Goal: Transaction & Acquisition: Purchase product/service

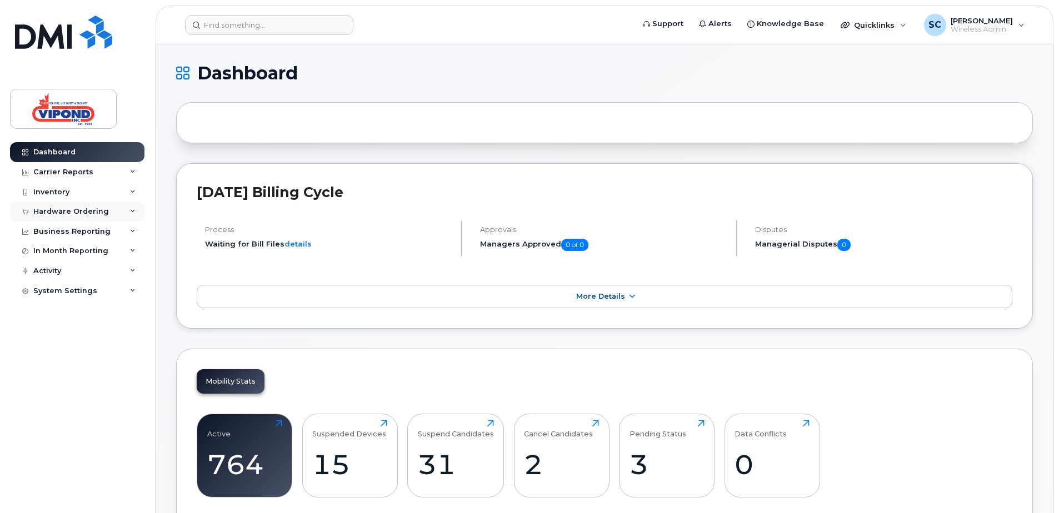
click at [94, 213] on div "Hardware Ordering" at bounding box center [71, 211] width 76 height 9
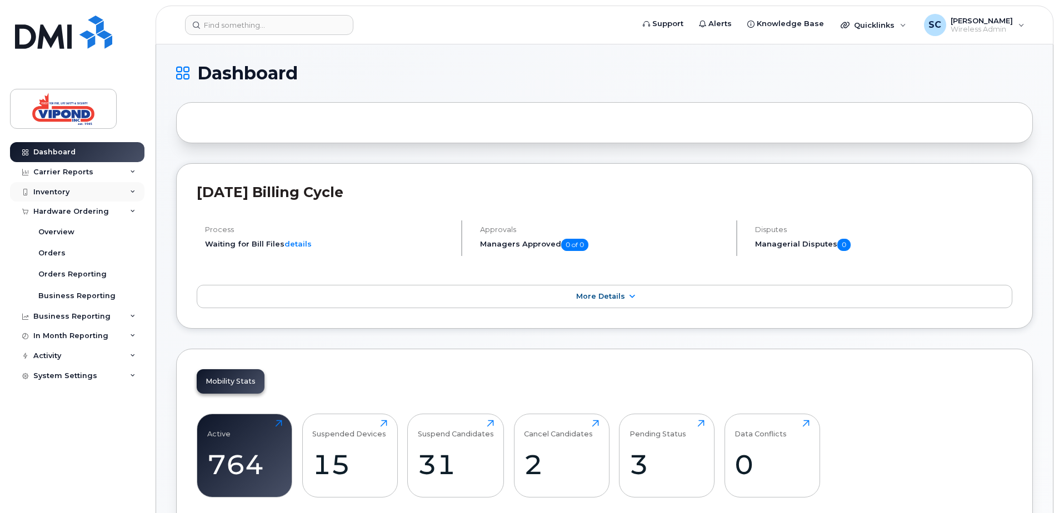
click at [134, 191] on icon at bounding box center [133, 192] width 6 height 6
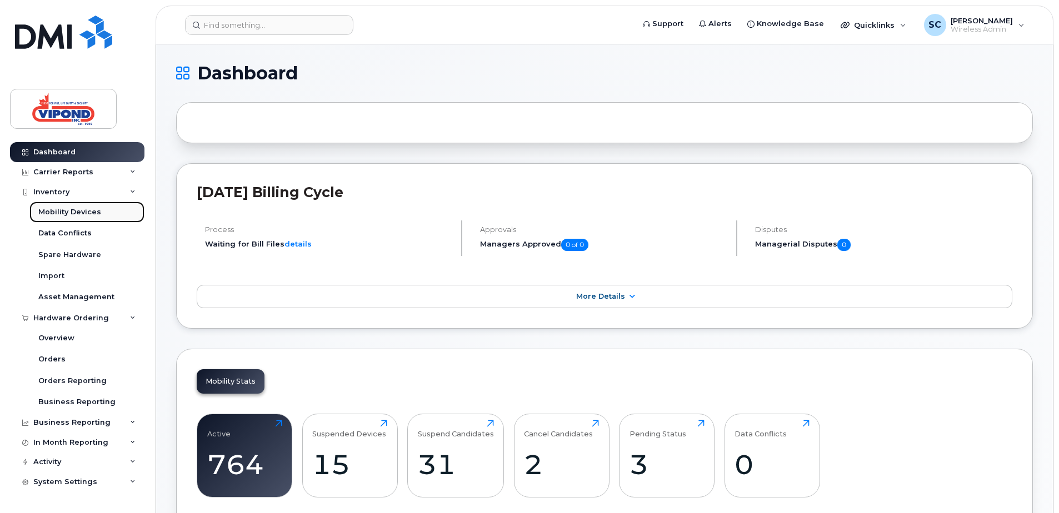
click at [91, 212] on div "Mobility Devices" at bounding box center [69, 212] width 63 height 10
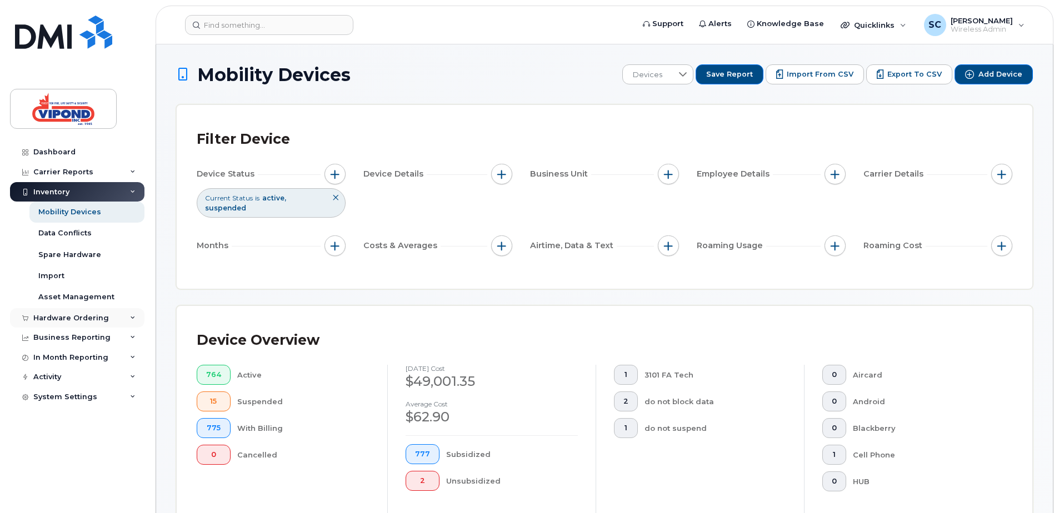
click at [132, 316] on icon at bounding box center [133, 319] width 6 height 6
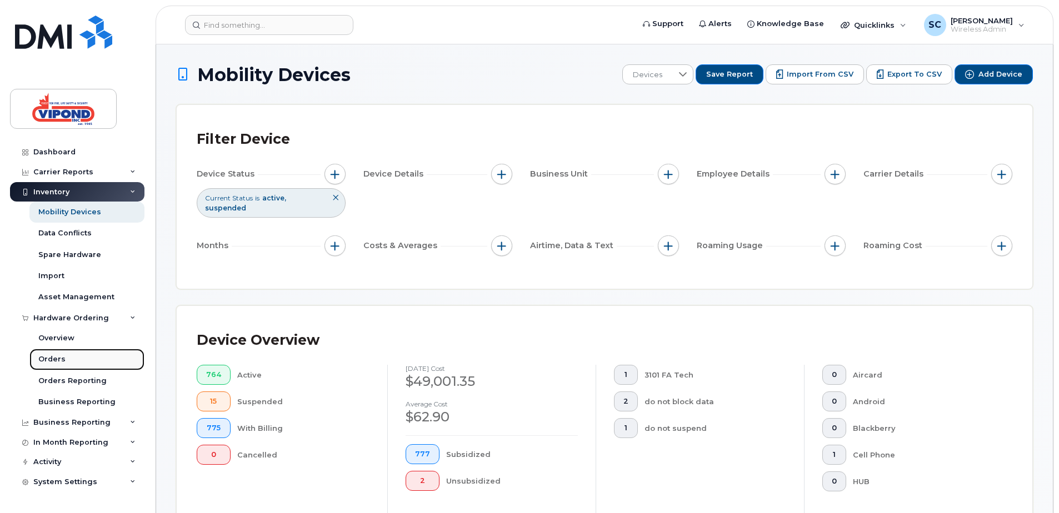
click at [52, 356] on div "Orders" at bounding box center [51, 359] width 27 height 10
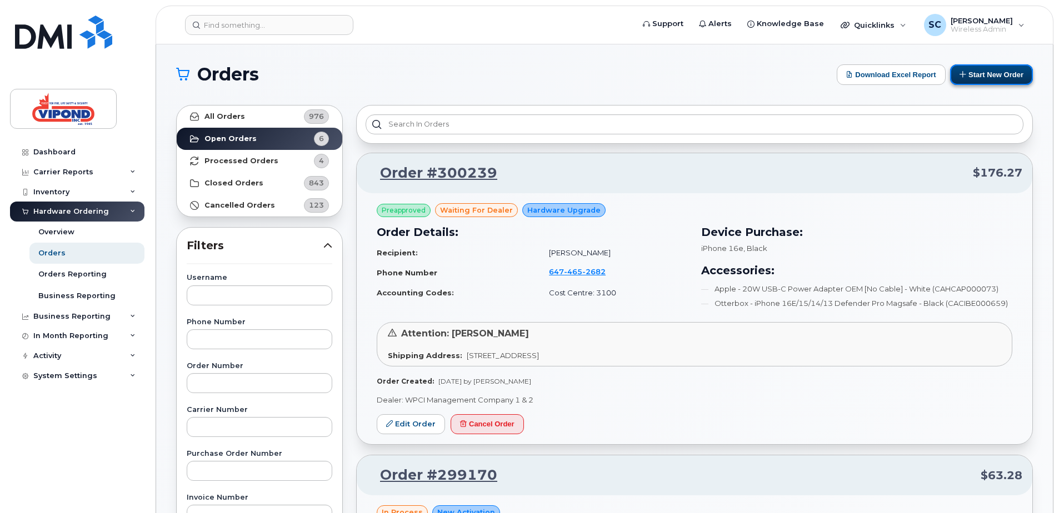
click at [991, 74] on button "Start New Order" at bounding box center [991, 74] width 83 height 21
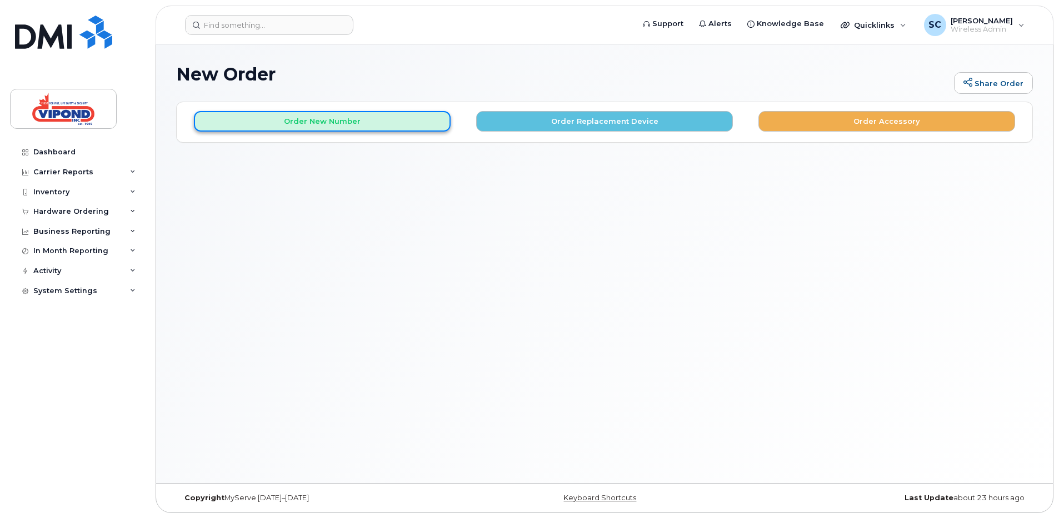
click at [311, 119] on button "Order New Number" at bounding box center [322, 121] width 257 height 21
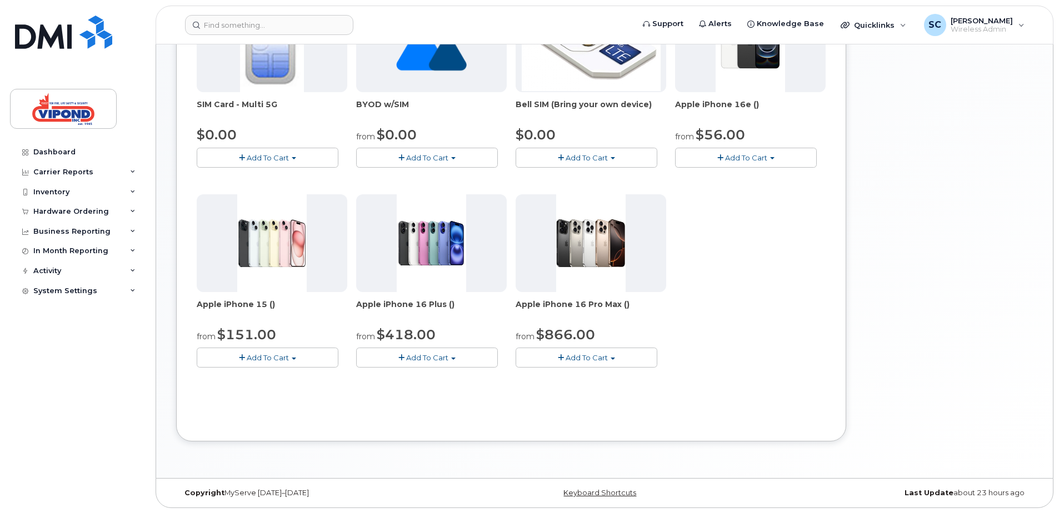
scroll to position [223, 0]
click at [253, 357] on span "Add To Cart" at bounding box center [268, 357] width 42 height 9
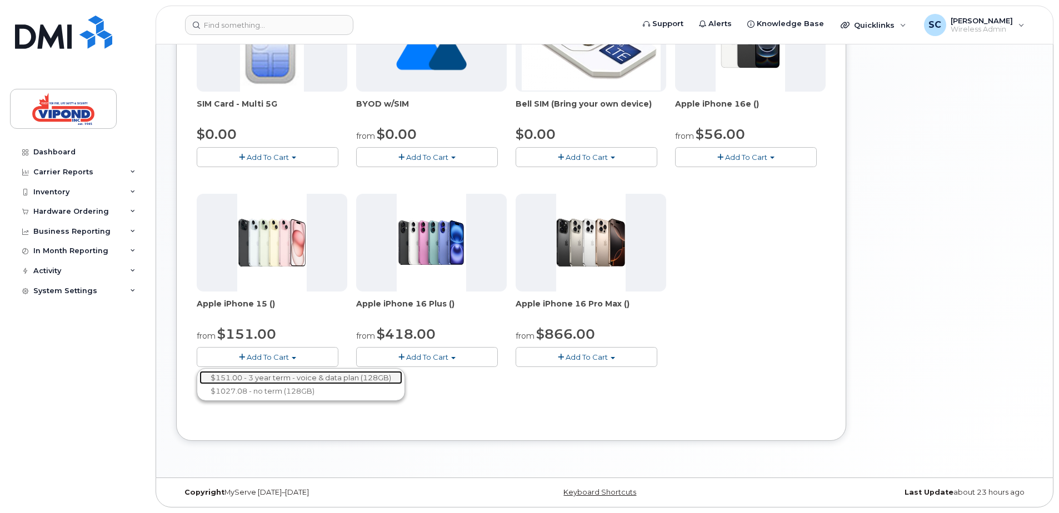
click at [250, 376] on link "$151.00 - 3 year term - voice & data plan (128GB)" at bounding box center [300, 378] width 203 height 14
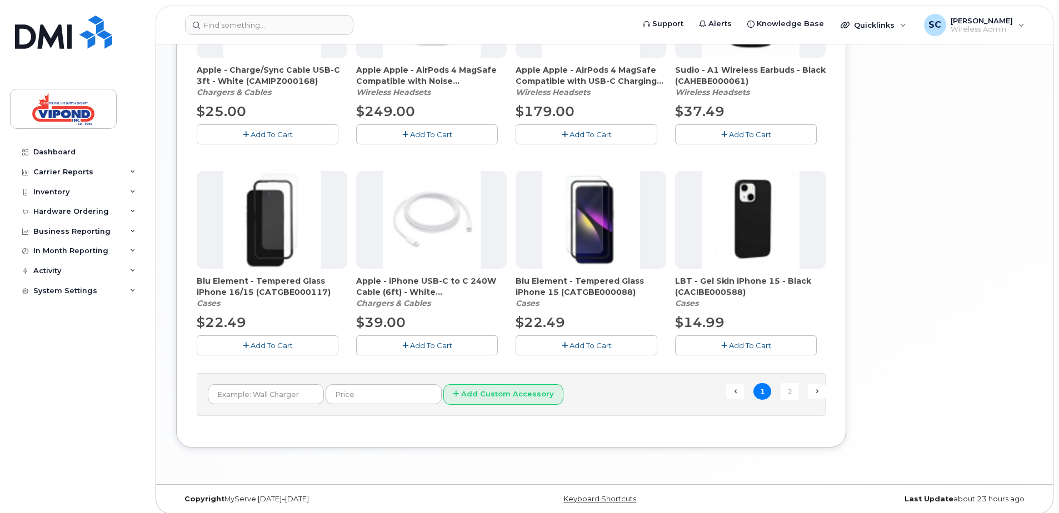
scroll to position [720, 0]
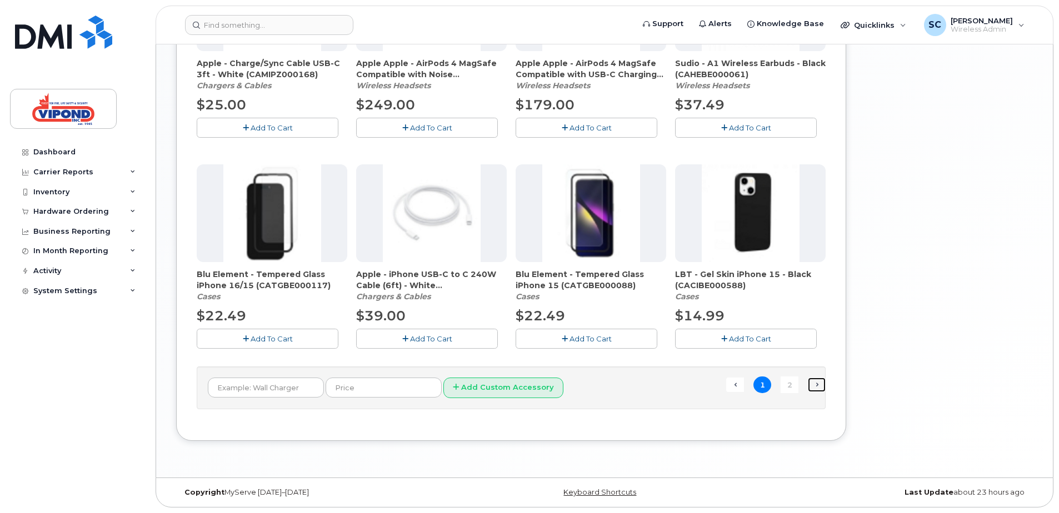
click at [812, 385] on link "Next →" at bounding box center [817, 385] width 18 height 14
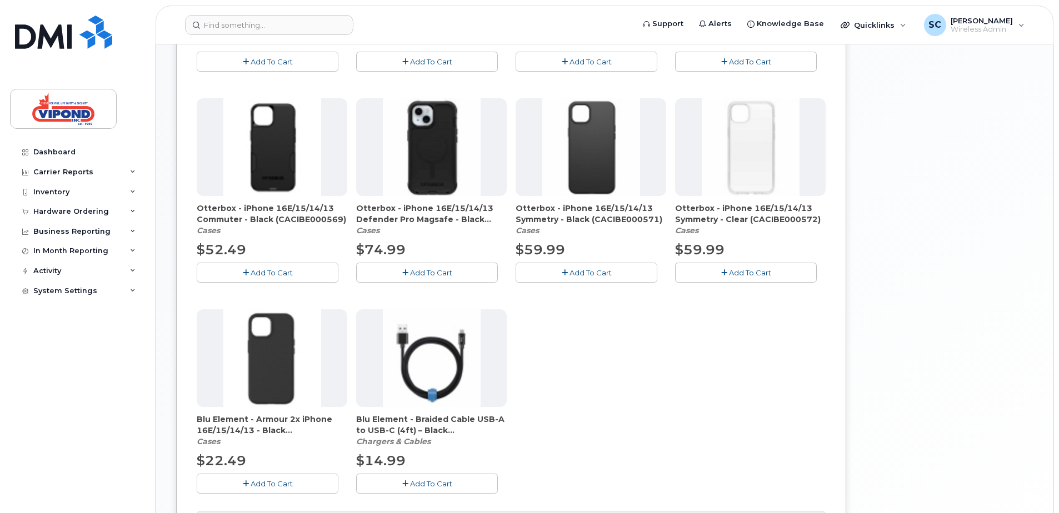
scroll to position [339, 0]
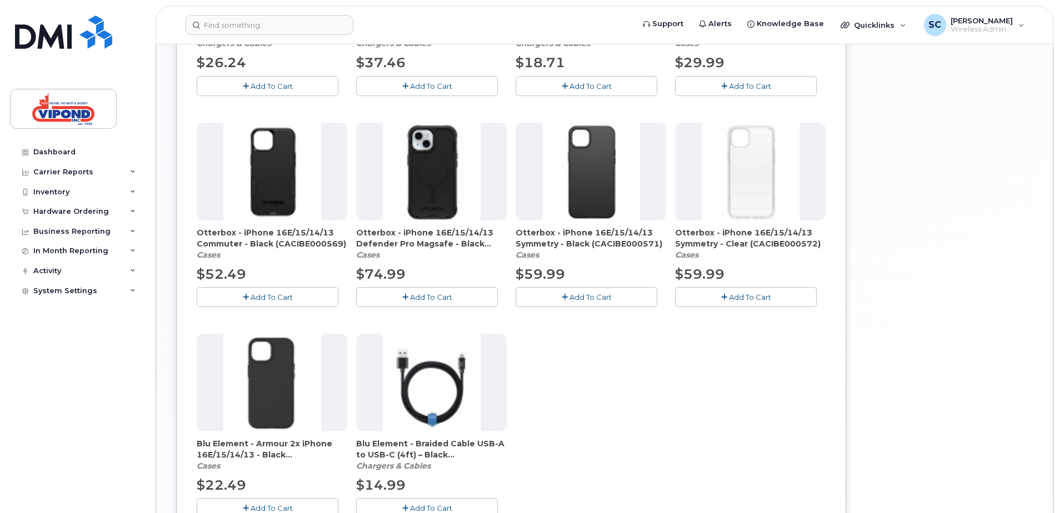
click at [429, 297] on span "Add To Cart" at bounding box center [431, 297] width 42 height 9
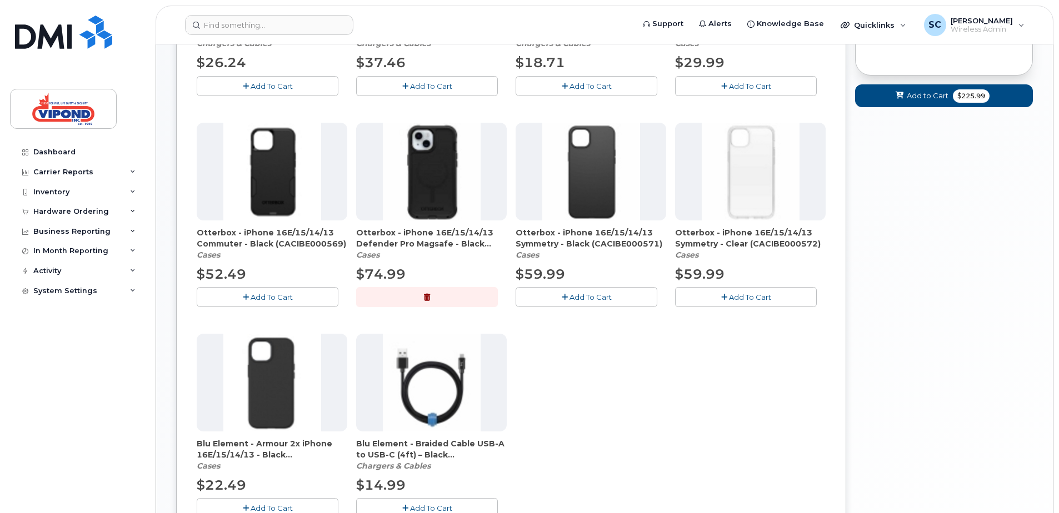
click at [429, 244] on span "Otterbox - iPhone 16E/15/14/13 Defender Pro Magsafe - Black (CACIBE000659)" at bounding box center [431, 238] width 151 height 22
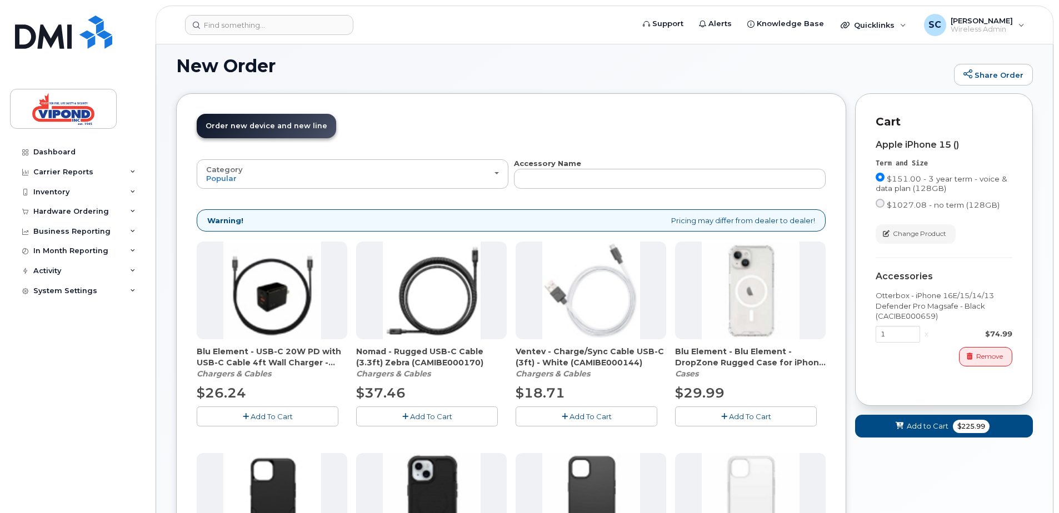
scroll to position [0, 0]
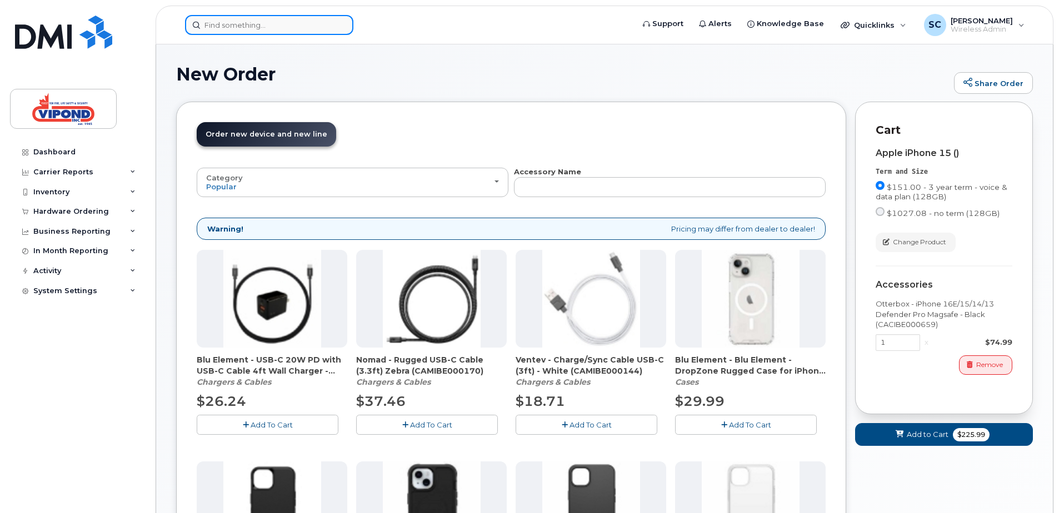
click at [296, 31] on input at bounding box center [269, 25] width 168 height 20
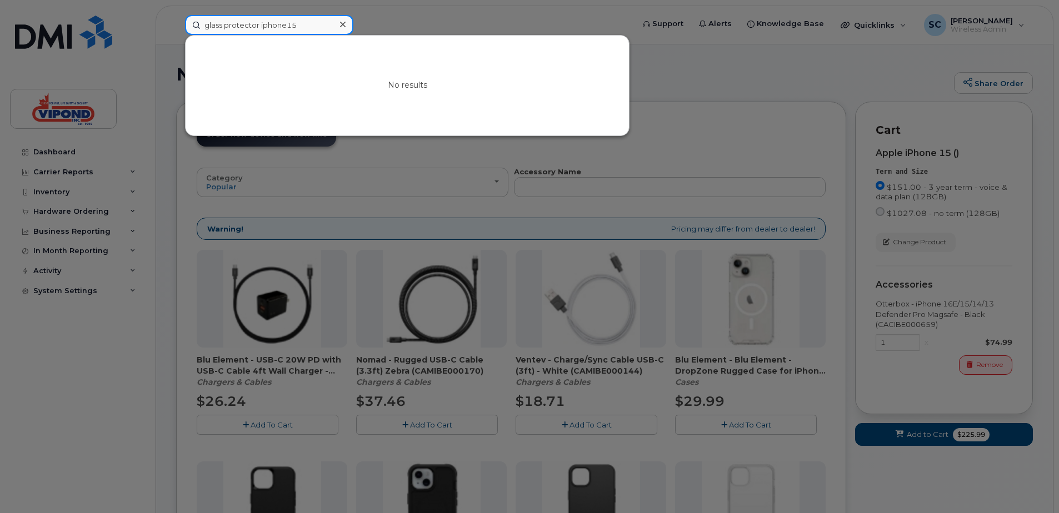
drag, startPoint x: 308, startPoint y: 26, endPoint x: 259, endPoint y: 24, distance: 48.9
click at [259, 24] on input "glass protector iphone15" at bounding box center [269, 25] width 168 height 20
type input "glass protector"
drag, startPoint x: 269, startPoint y: 24, endPoint x: 190, endPoint y: 21, distance: 79.0
click at [191, 21] on input "glass protector" at bounding box center [269, 25] width 168 height 20
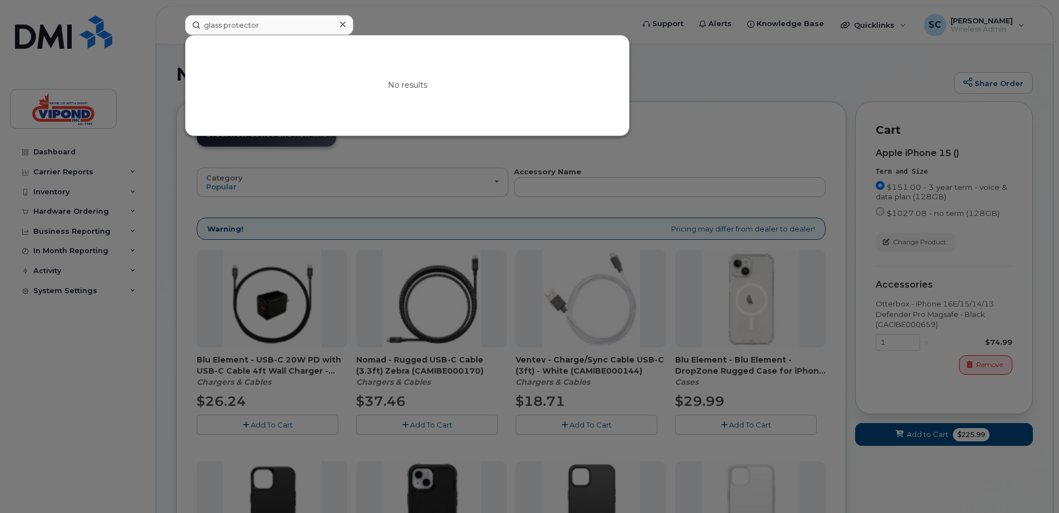
click at [506, 187] on div at bounding box center [529, 256] width 1059 height 513
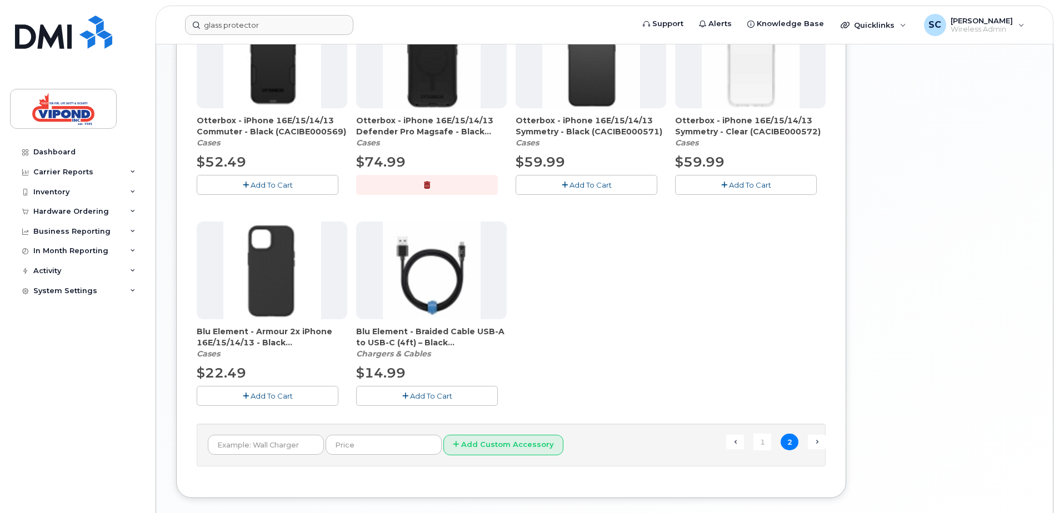
scroll to position [508, 0]
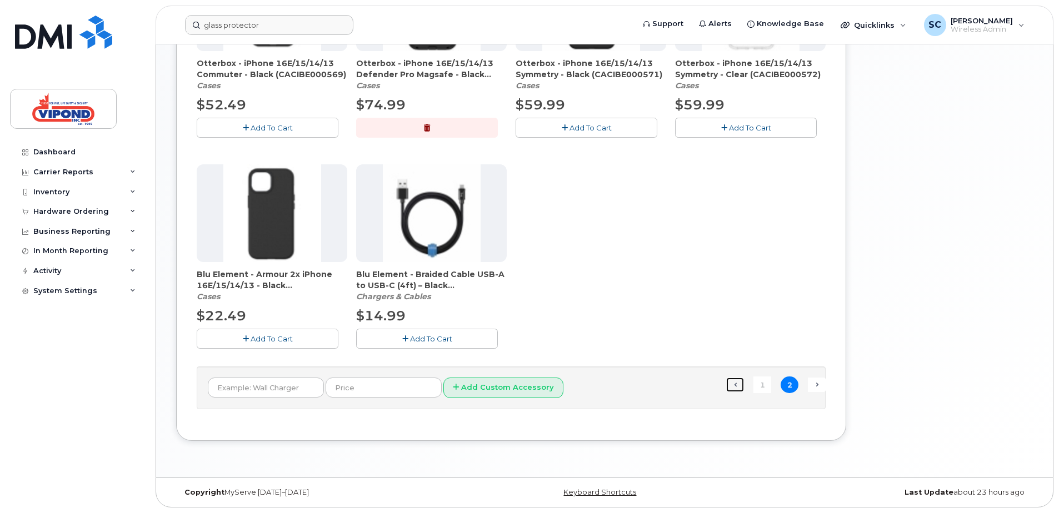
click at [737, 383] on link "← Previous" at bounding box center [735, 385] width 18 height 14
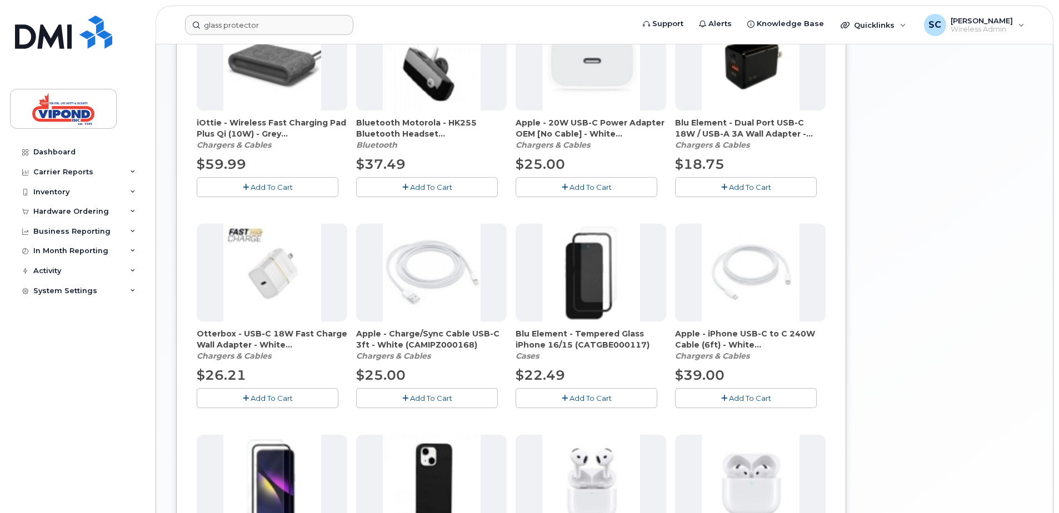
scroll to position [452, 0]
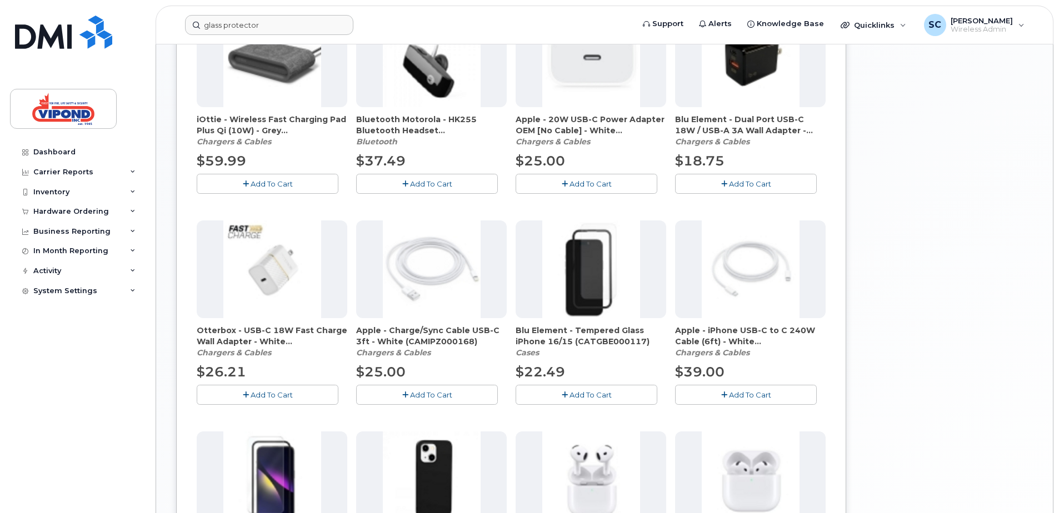
click at [583, 334] on span "Blu Element - Tempered Glass iPhone 16/15 (CATGBE000117)" at bounding box center [591, 336] width 151 height 22
click at [539, 336] on span "Blu Element - Tempered Glass iPhone 16/15 (CATGBE000117)" at bounding box center [591, 336] width 151 height 22
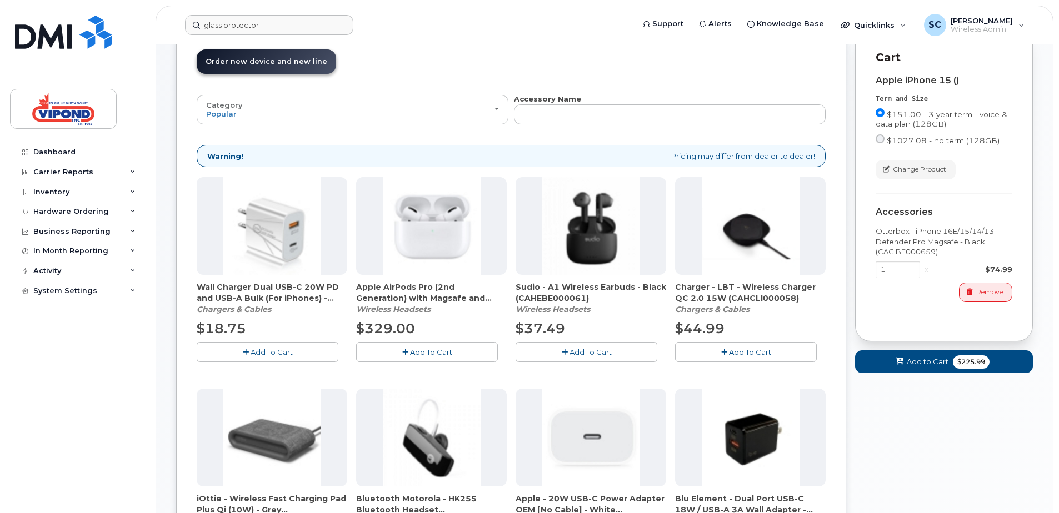
scroll to position [0, 0]
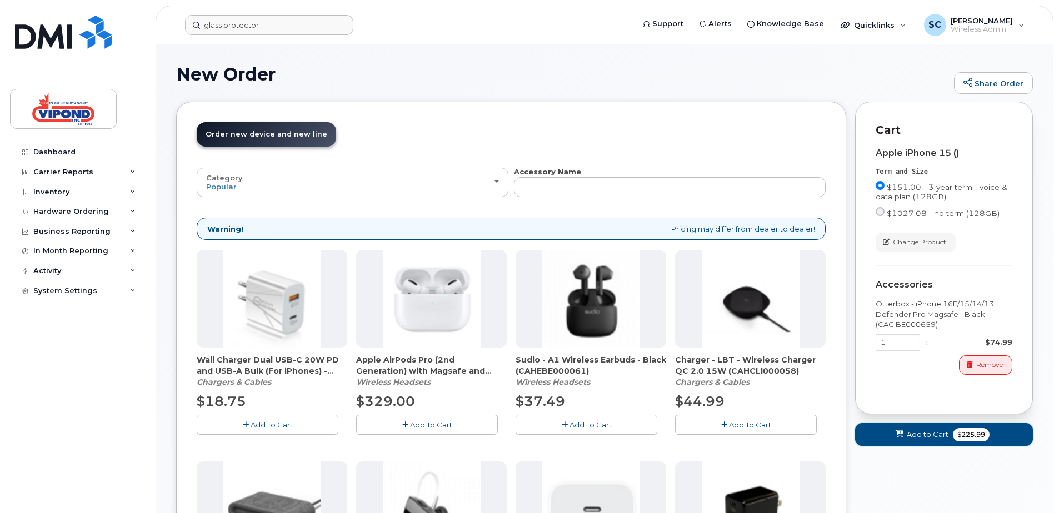
click at [928, 436] on span "Add to Cart" at bounding box center [928, 435] width 42 height 11
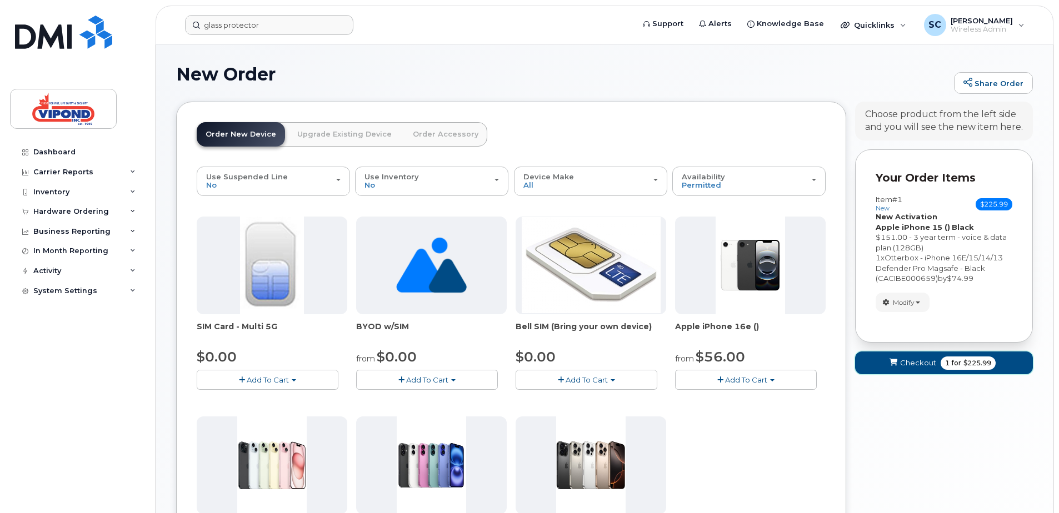
click at [907, 366] on span "Checkout" at bounding box center [918, 363] width 36 height 11
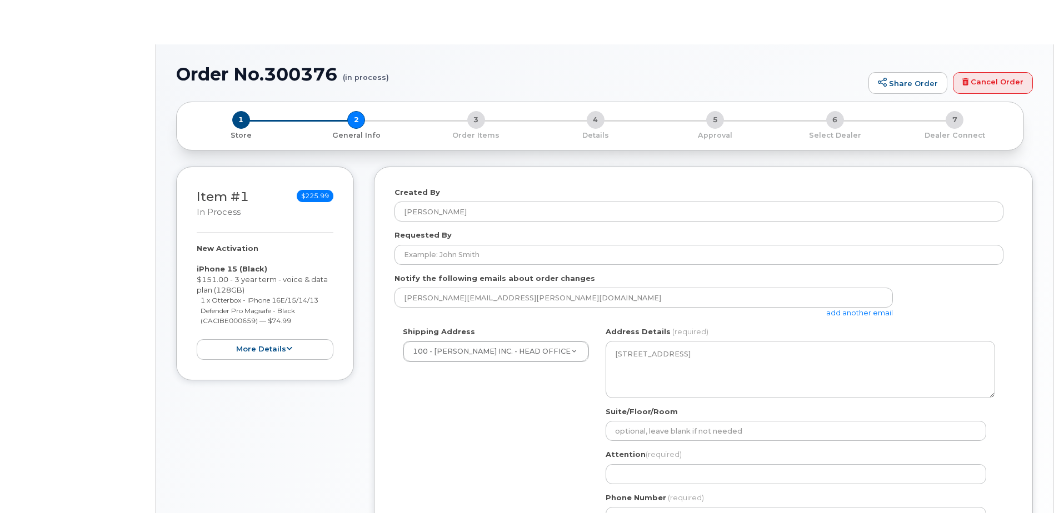
select select
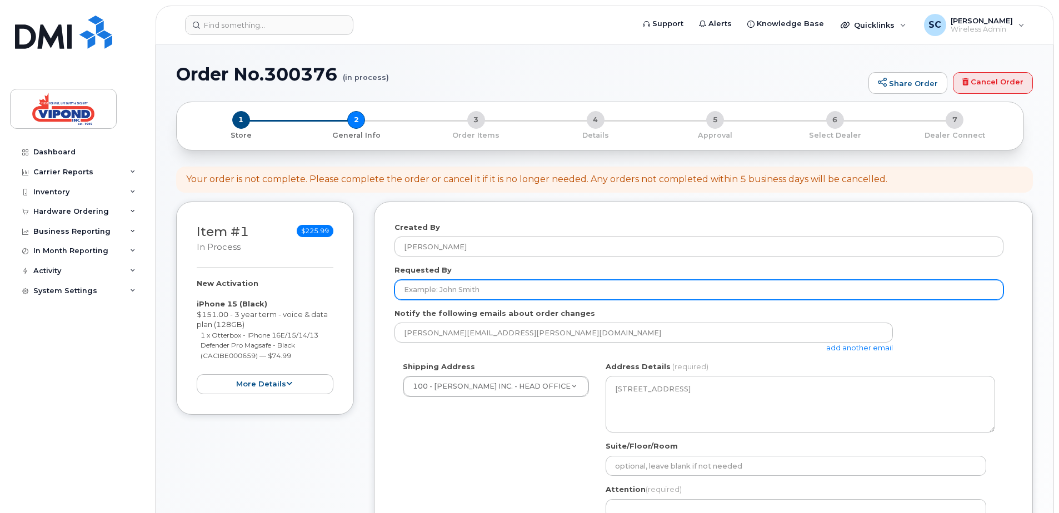
click at [487, 287] on input "Requested By" at bounding box center [699, 290] width 609 height 20
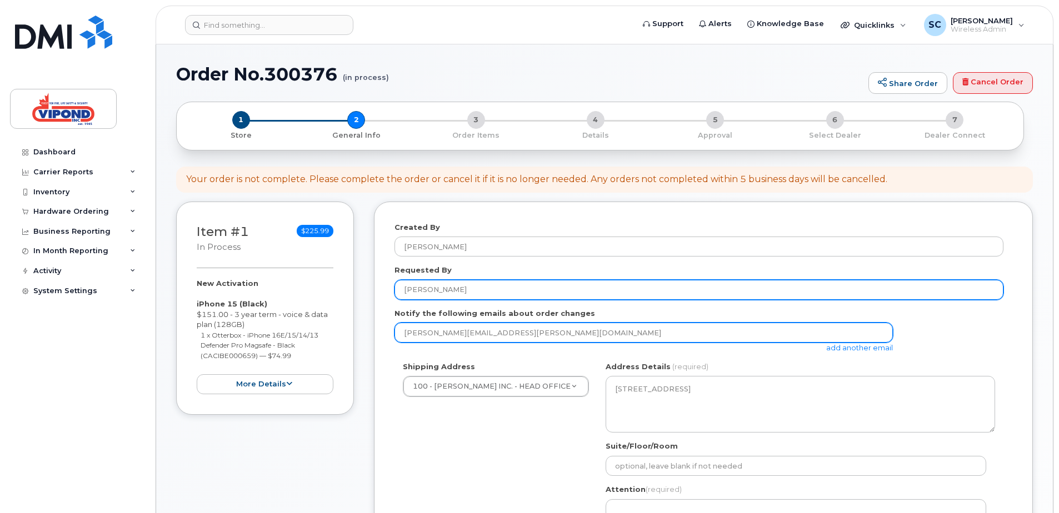
type input "Allen Bonnyman"
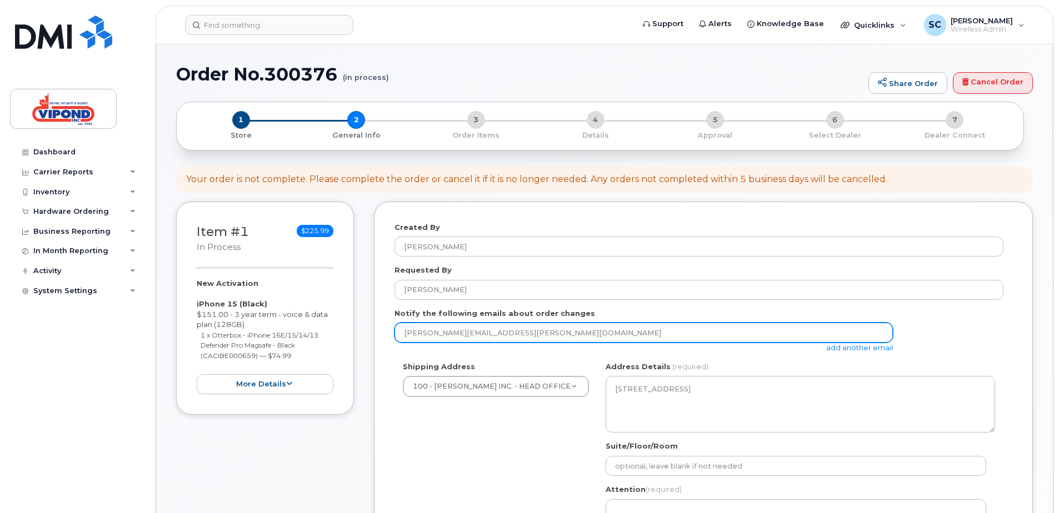
click at [532, 326] on input "sheri.cameron@firestopsprinklers.ca" at bounding box center [644, 333] width 498 height 20
type input "9023050285"
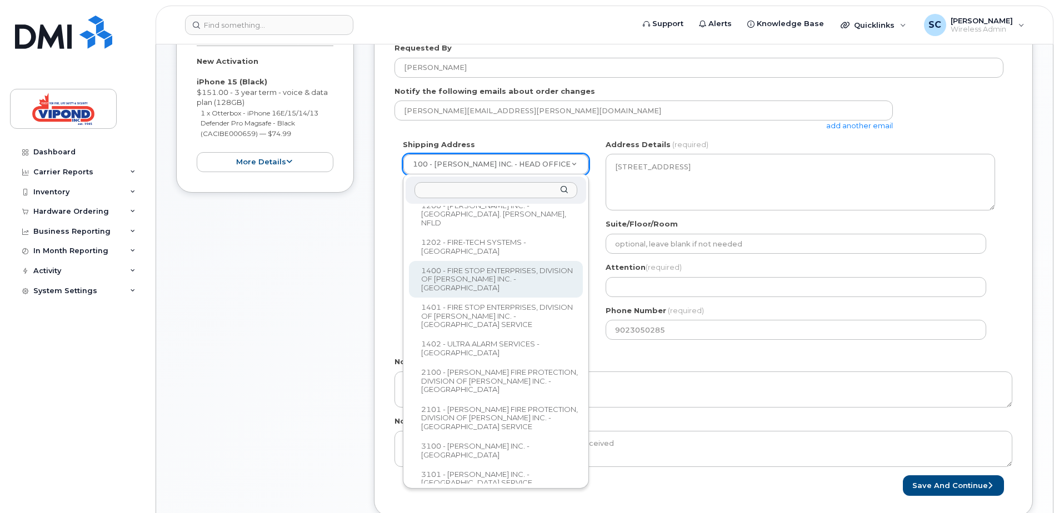
scroll to position [167, 0]
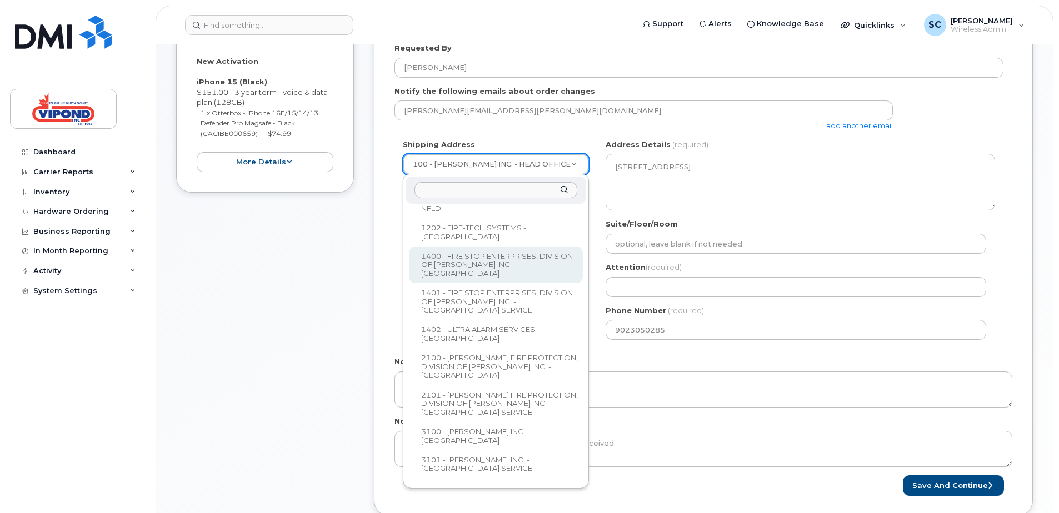
select select
type textarea "559 Upper River John Rd Tatamagouche Nova Scotia B0K 1V0"
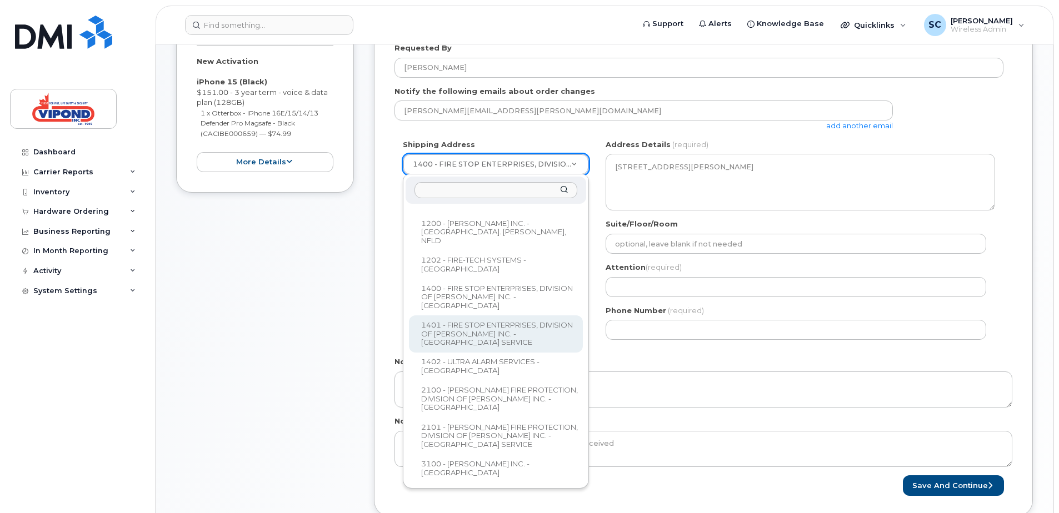
scroll to position [133, 0]
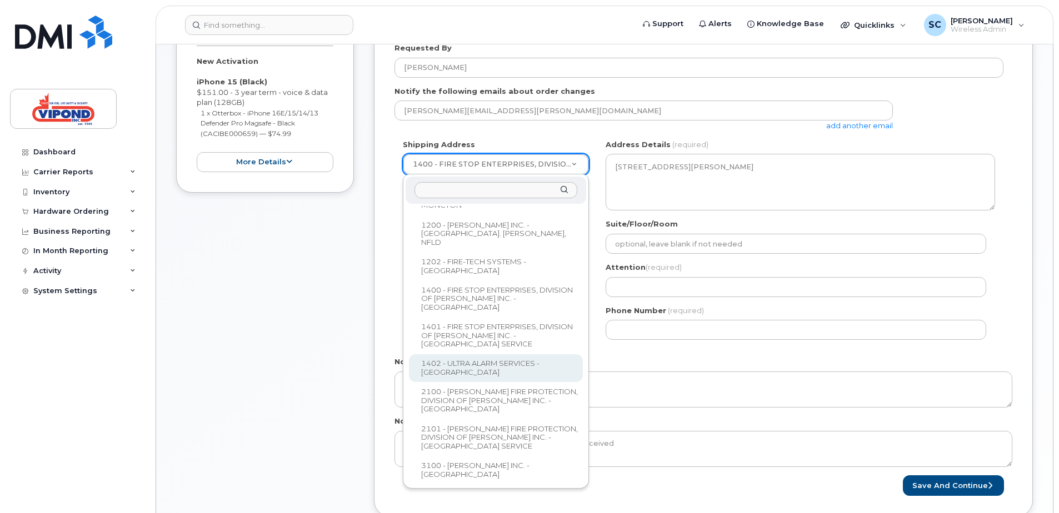
select select
type textarea "71 Ilsley Avenue, Unit 12 Dartmouth Nova Scotia B3B 1L5"
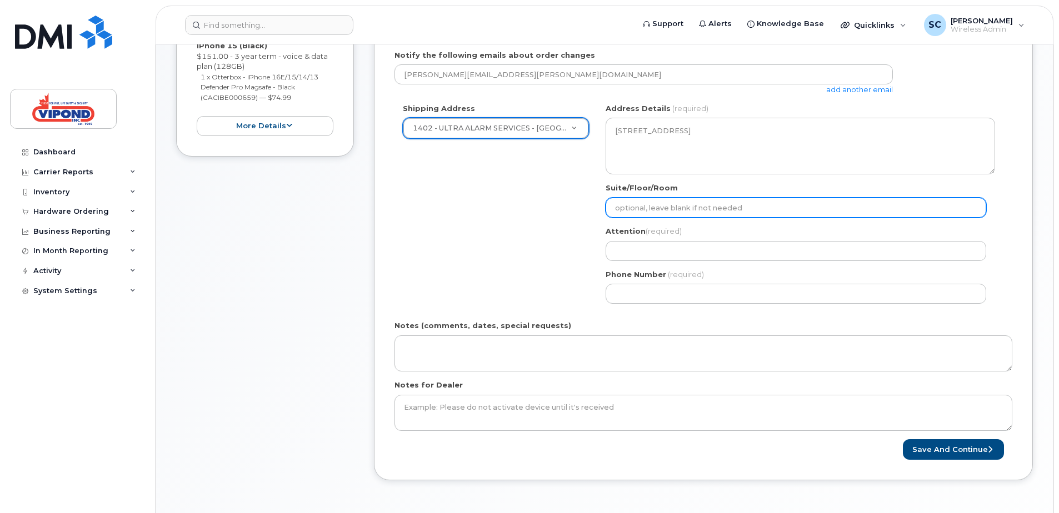
scroll to position [278, 0]
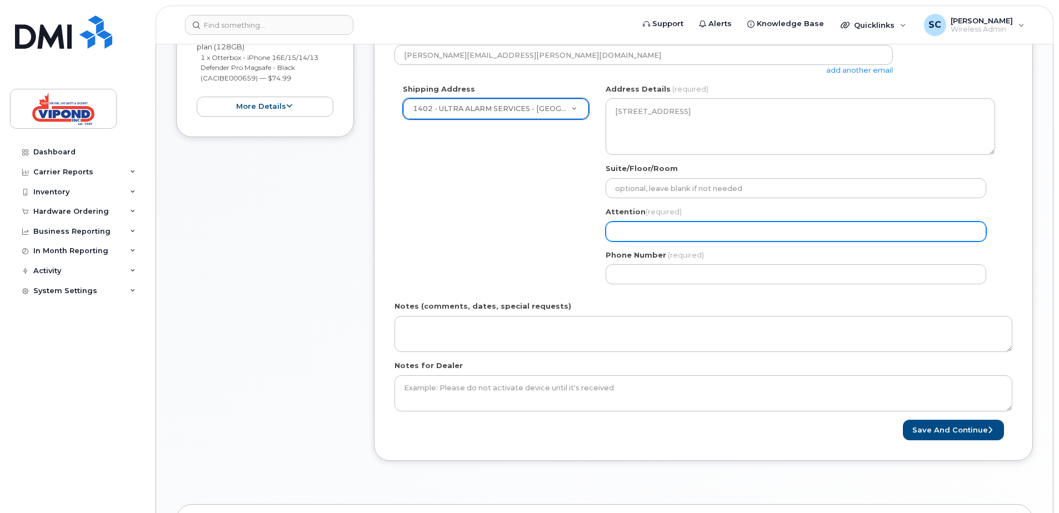
click at [680, 229] on input "Attention (required)" at bounding box center [796, 232] width 381 height 20
select select
type input "S"
select select
type input "Sa"
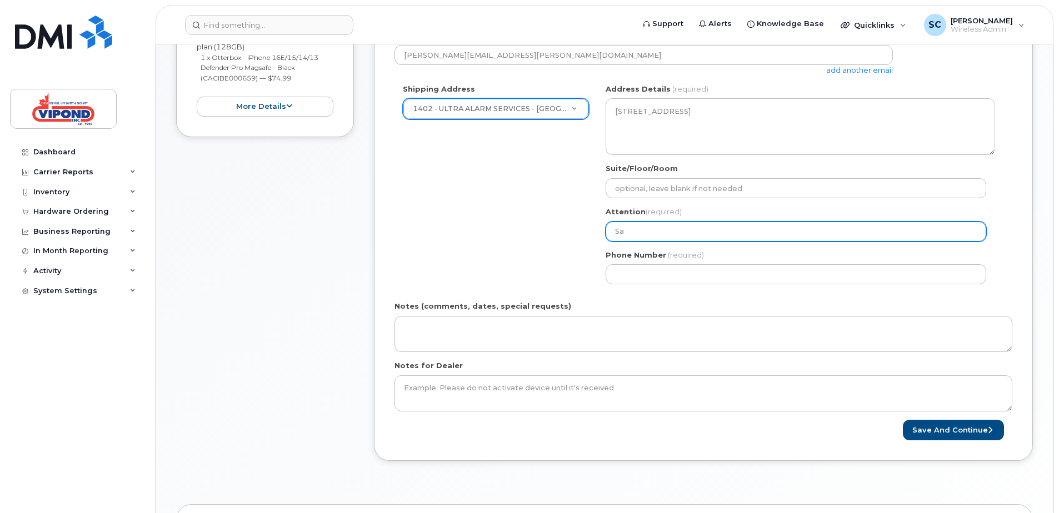
select select
type input "Sar"
select select
type input "Sara"
select select
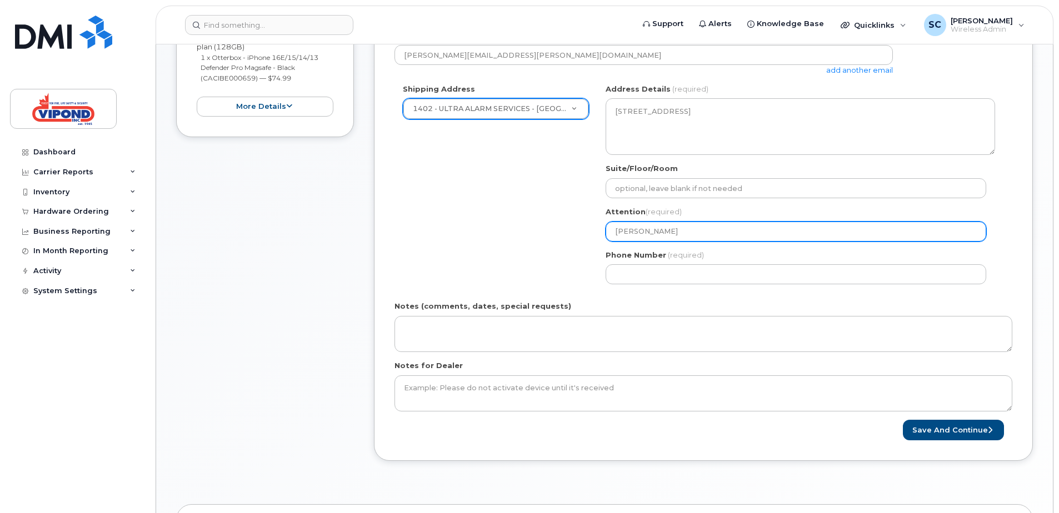
type input "Sarah"
select select
type input "Sarah G"
select select
type input "Sarah Go"
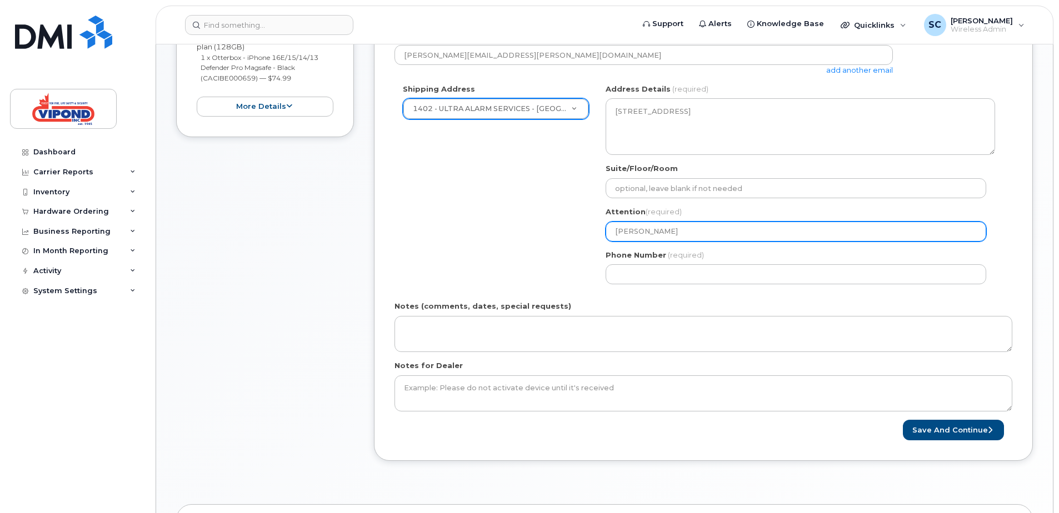
select select
type input "Sarah Goo"
select select
type input "Sarah Good"
select select
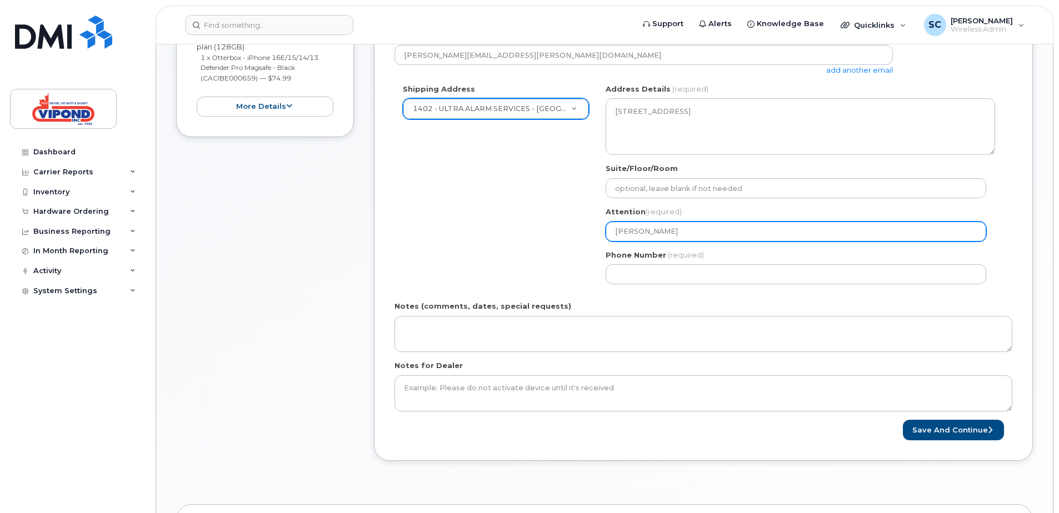
type input "Sarah Goode"
select select
type input "Sarah Good"
select select
type input "Sarah Goode"
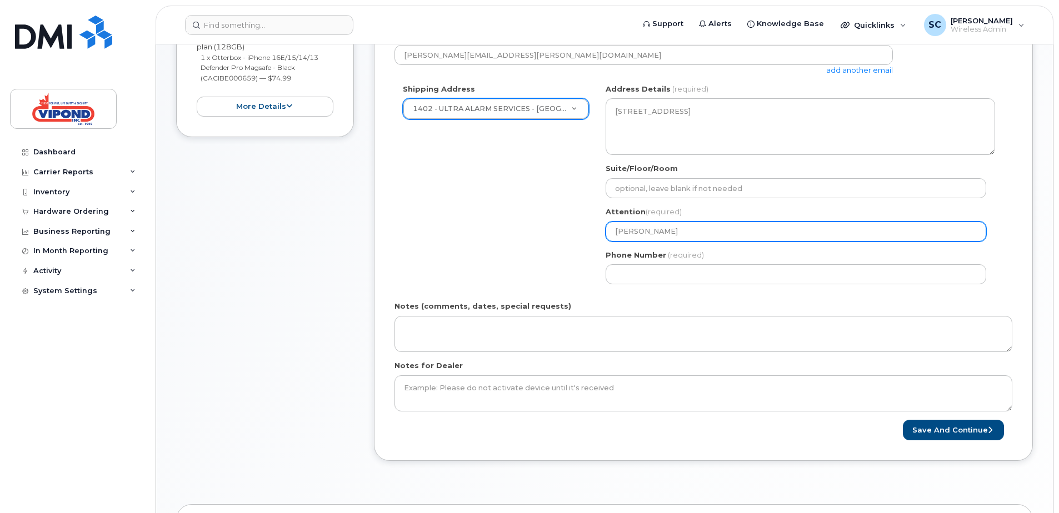
select select
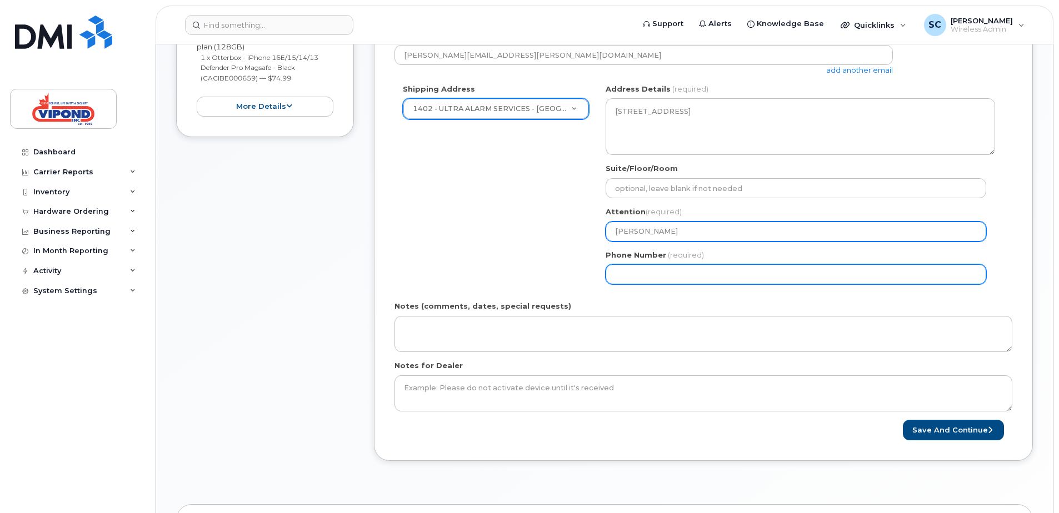
type input "Sarah Good"
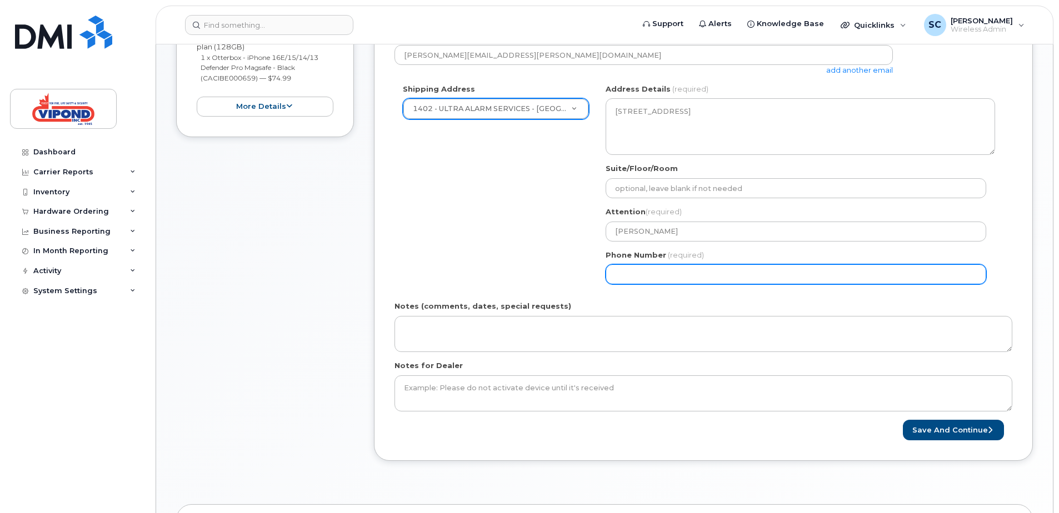
click at [640, 273] on input "Phone Number" at bounding box center [796, 274] width 381 height 20
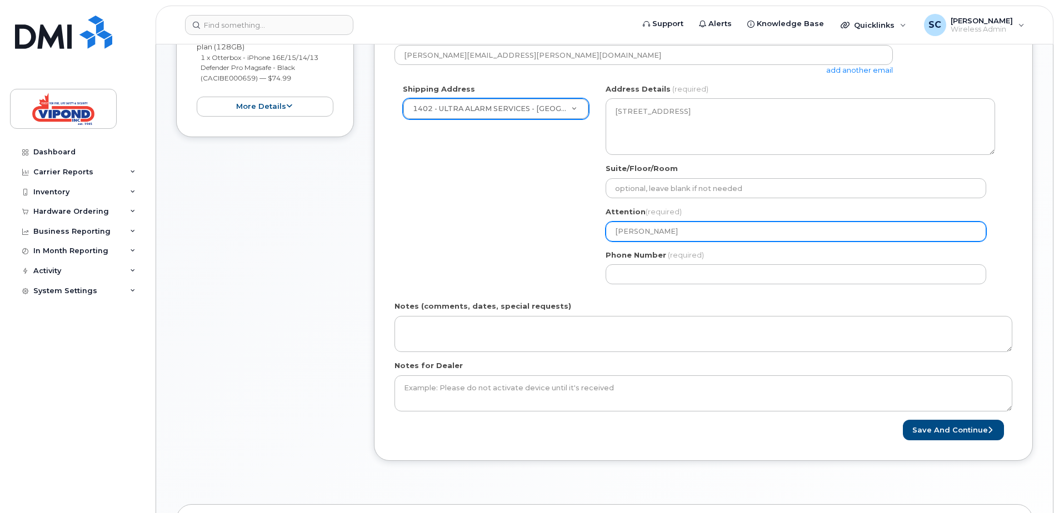
drag, startPoint x: 674, startPoint y: 228, endPoint x: 589, endPoint y: 227, distance: 85.0
click at [589, 227] on div "Shipping Address 1402 - ULTRA ALARM SERVICES - HALIFAX 100 - VIPOND INC. - HEAD…" at bounding box center [699, 188] width 609 height 209
select select
type input "M"
select select
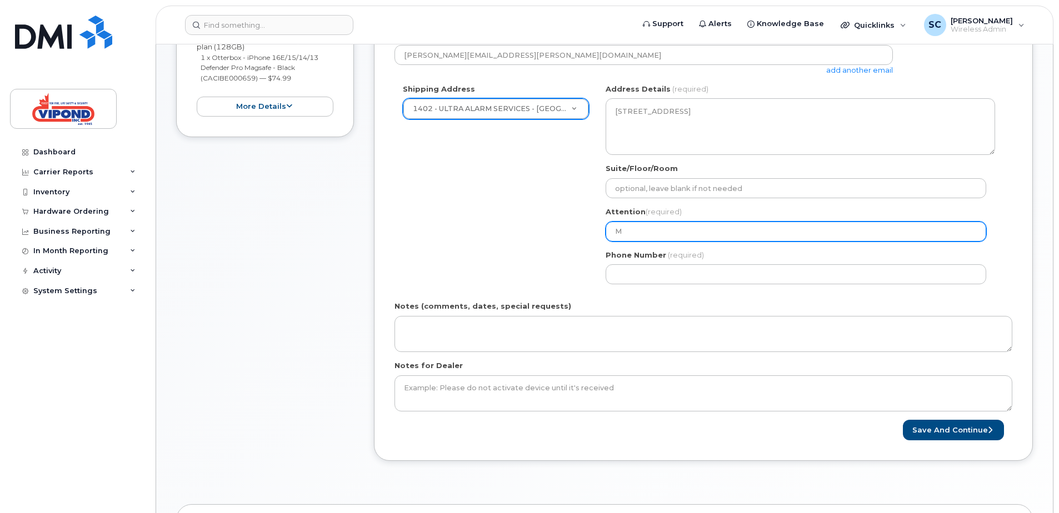
type input "Mi"
select select
type input "Mik"
select select
type input "Mike"
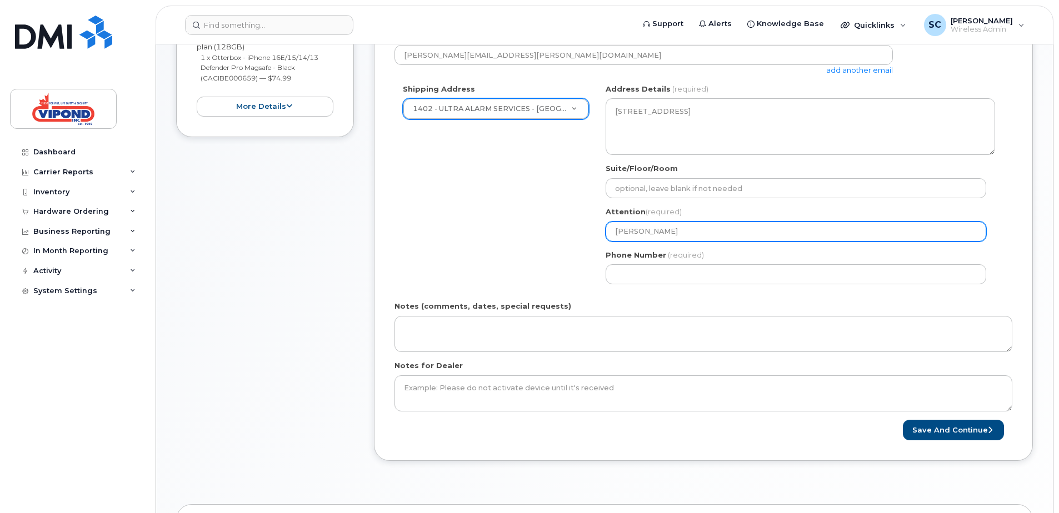
select select
type input "Mike M"
select select
type input "Mike Mo"
select select
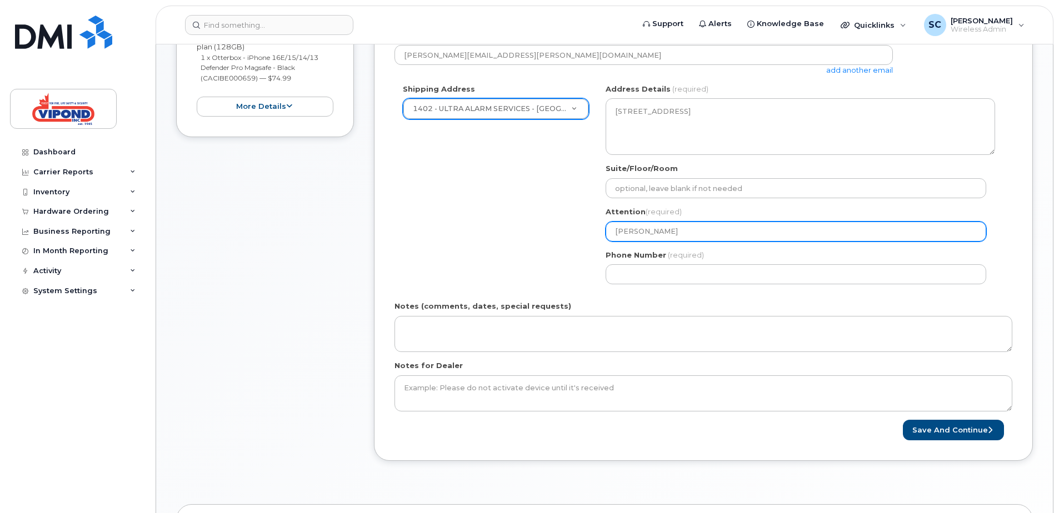
type input "Mike Mor"
select select
type input "Mike Mora"
select select
type input "Mike Moras"
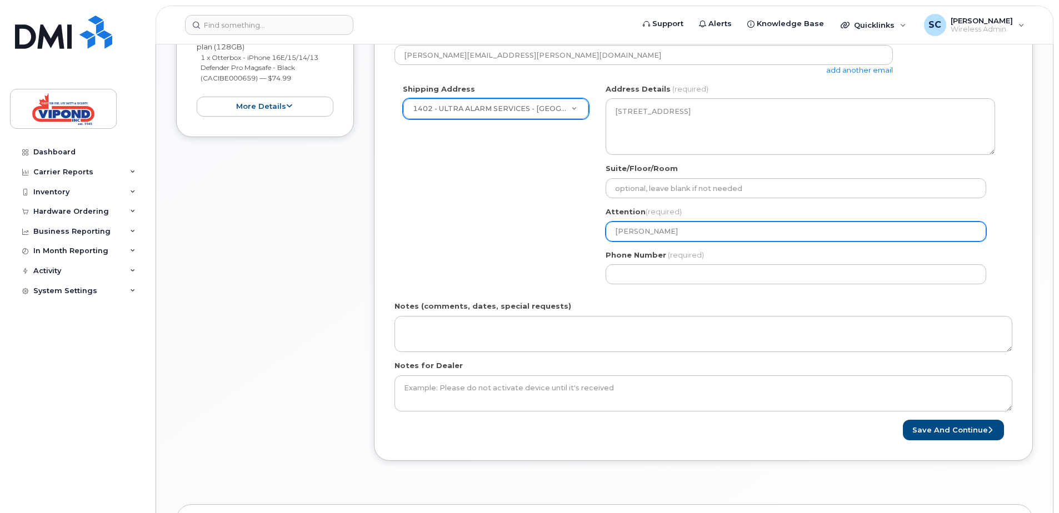
select select
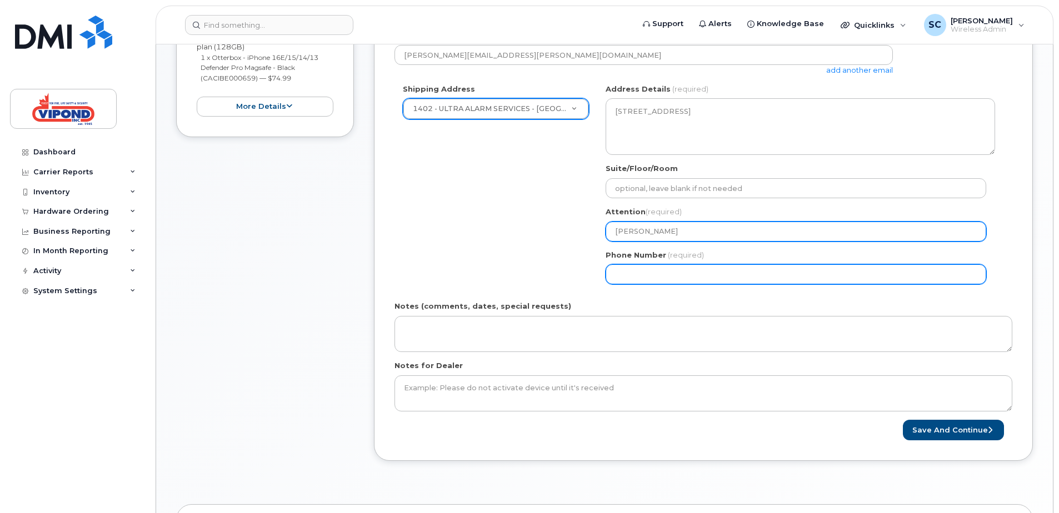
type input "[PERSON_NAME]"
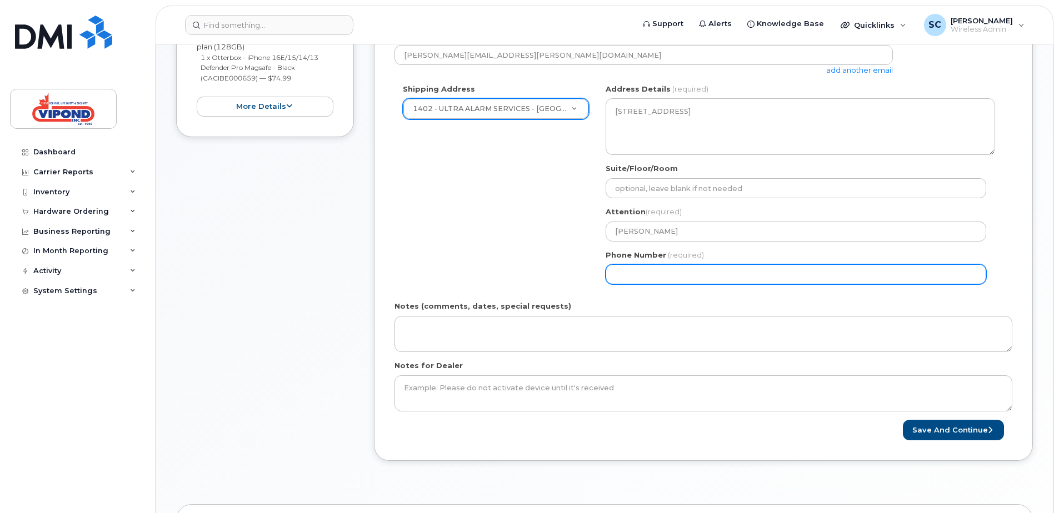
click at [642, 271] on input "Phone Number" at bounding box center [796, 274] width 381 height 20
type input "9023050285"
select select
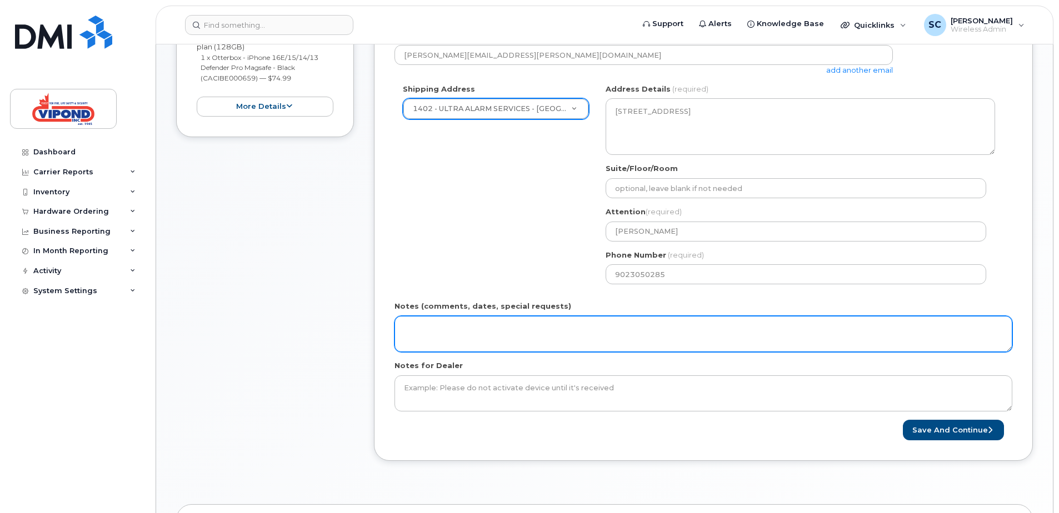
click at [418, 324] on textarea "Notes (comments, dates, special requests)" at bounding box center [704, 334] width 618 height 37
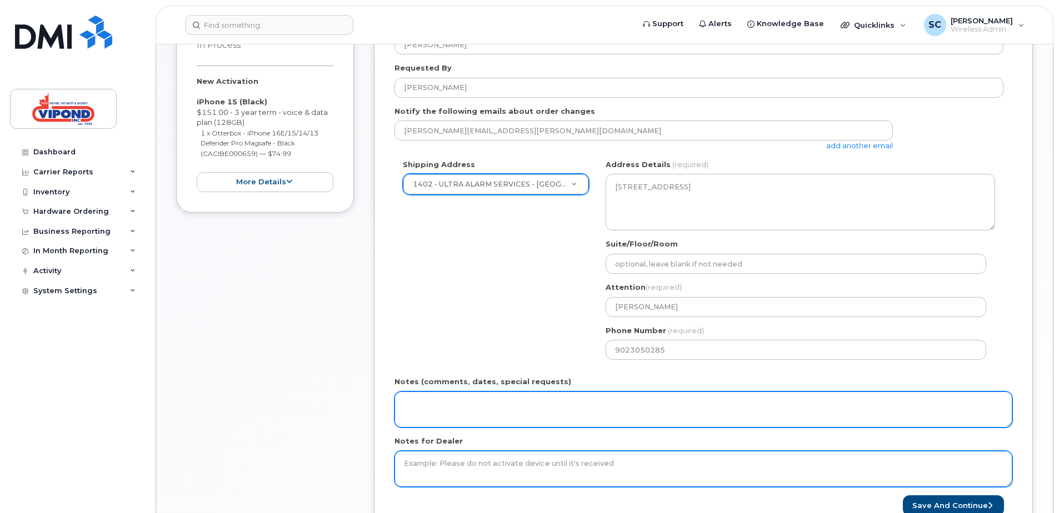
scroll to position [222, 0]
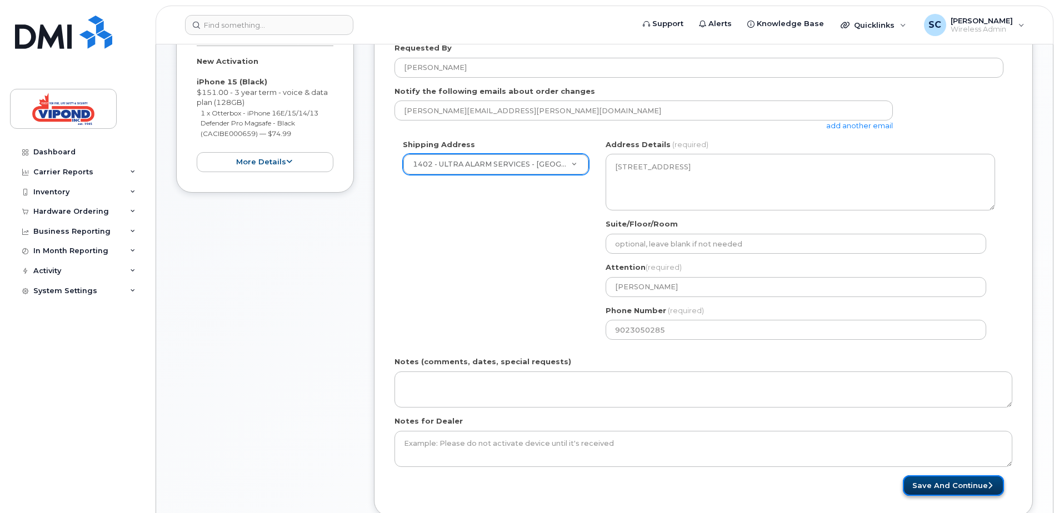
click at [941, 487] on button "Save and Continue" at bounding box center [953, 486] width 101 height 21
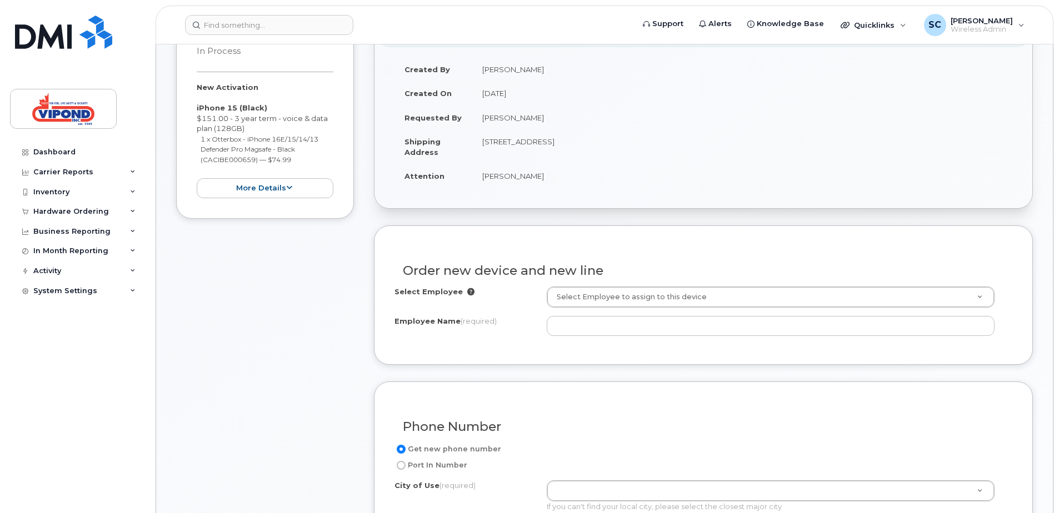
scroll to position [222, 0]
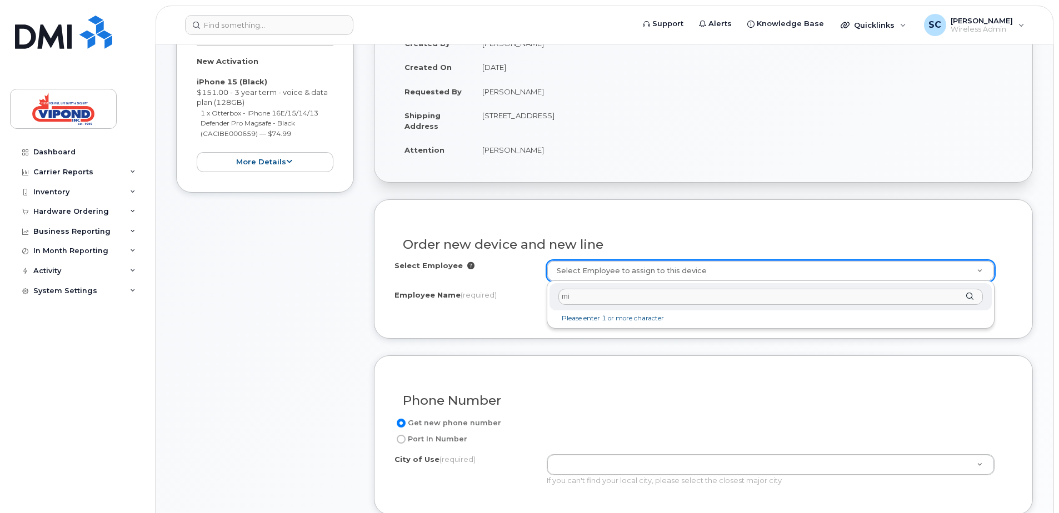
type input "m"
click at [971, 299] on div "[PERSON_NAME]" at bounding box center [771, 296] width 442 height 27
click at [847, 297] on input "[PERSON_NAME]" at bounding box center [770, 297] width 425 height 16
type input "[PERSON_NAME]"
type input "m"
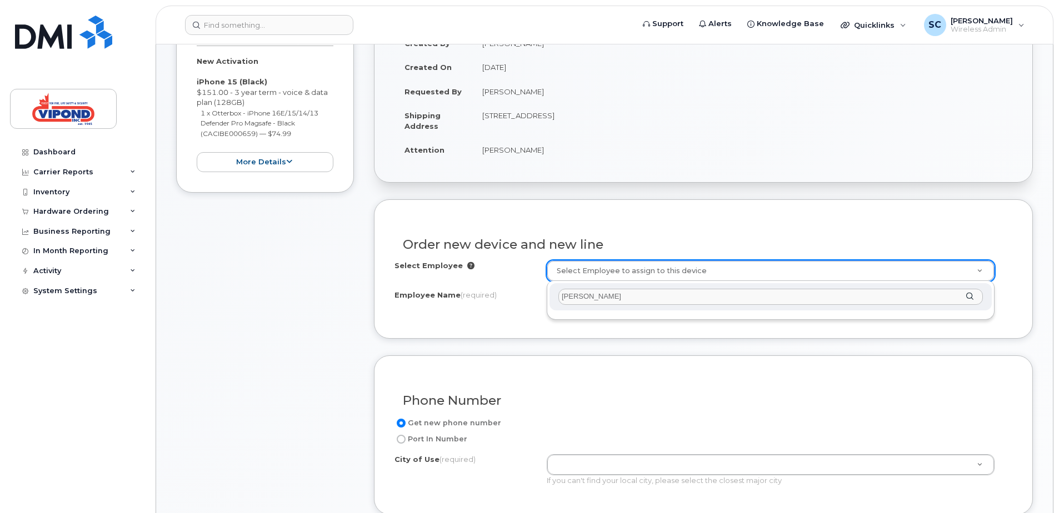
type input "[PERSON_NAME]"
click at [973, 296] on div "[PERSON_NAME]" at bounding box center [771, 296] width 442 height 27
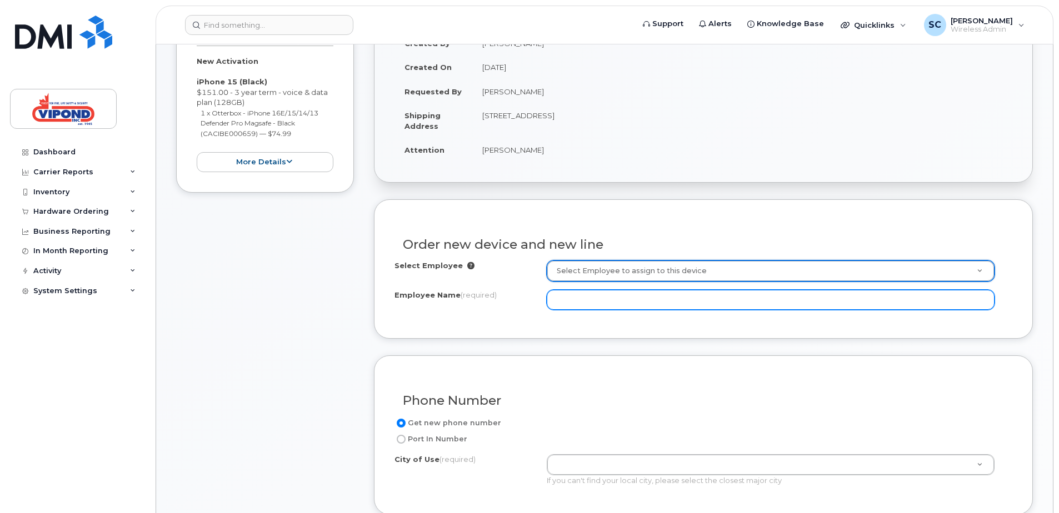
click at [576, 299] on input "Employee Name (required)" at bounding box center [771, 300] width 448 height 20
type input "[PERSON_NAME]"
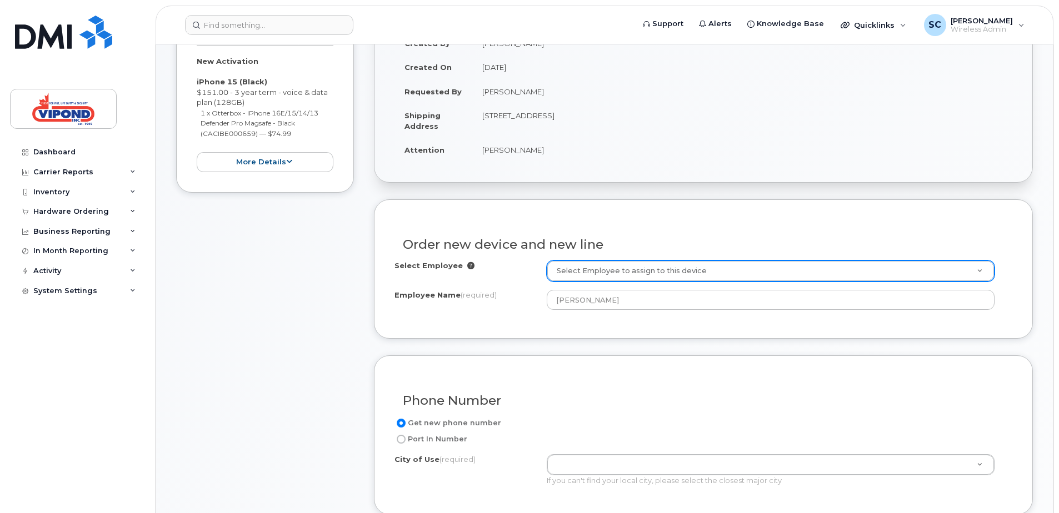
click at [610, 375] on div "Phone Number Get new phone number Port In Number City of Use (required) If you …" at bounding box center [703, 435] width 659 height 159
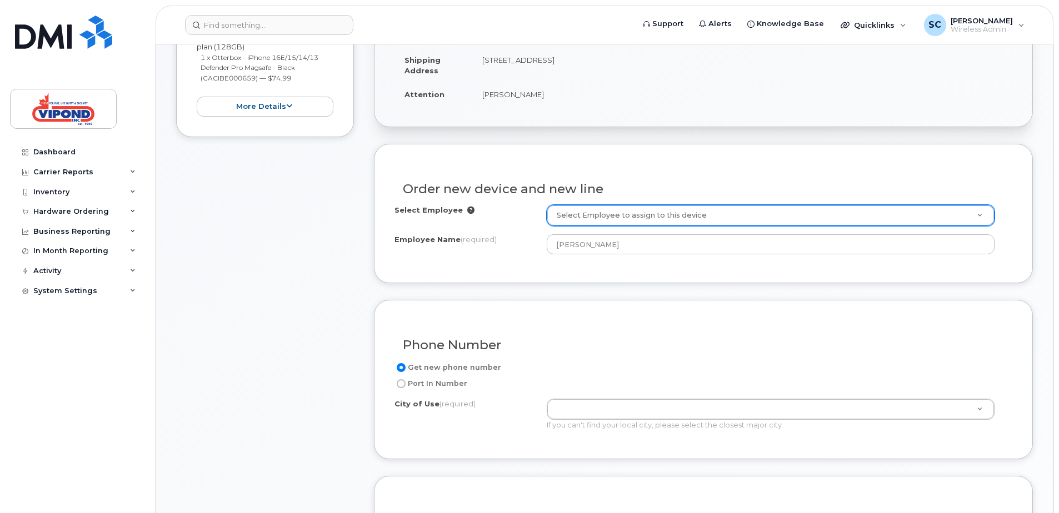
scroll to position [333, 0]
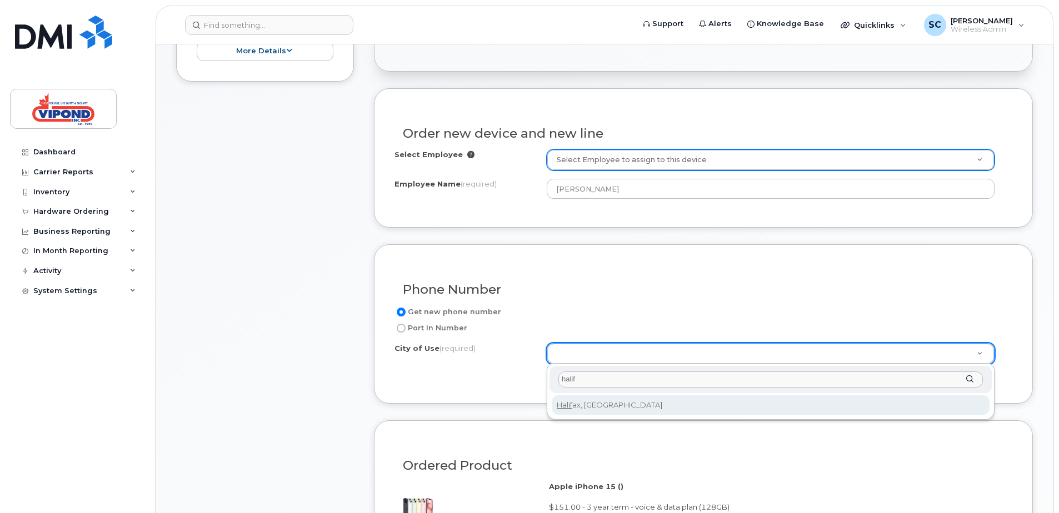
type input "halif"
type input "3070"
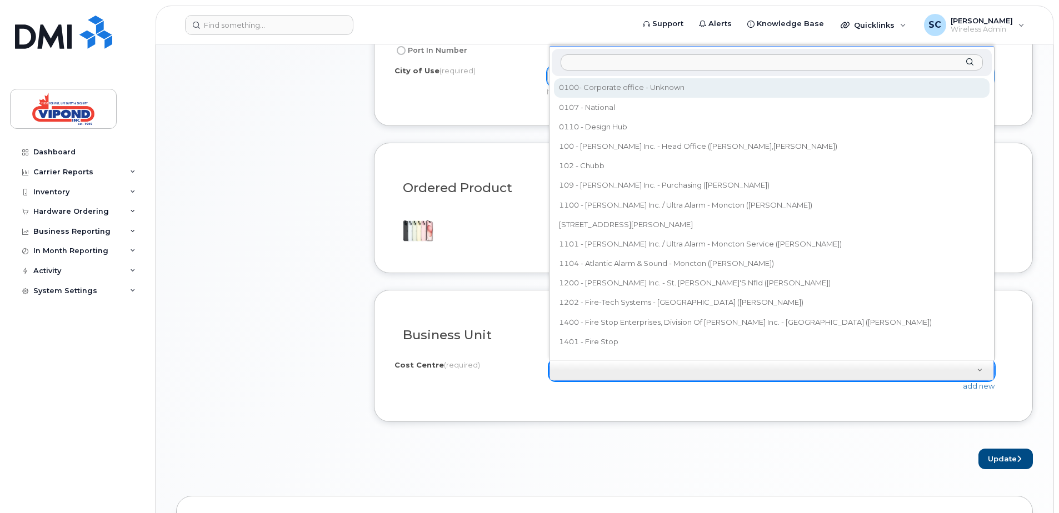
scroll to position [10, 0]
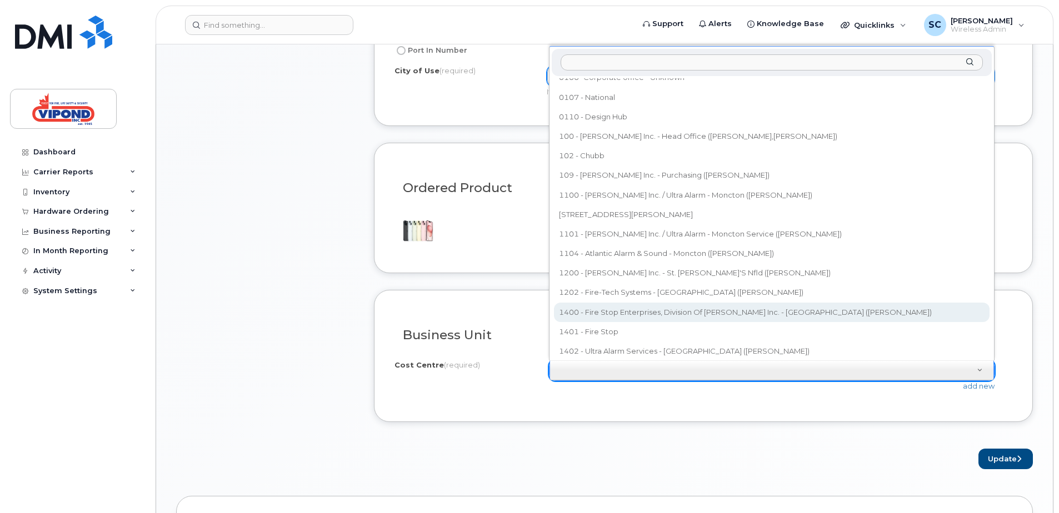
select select "1400"
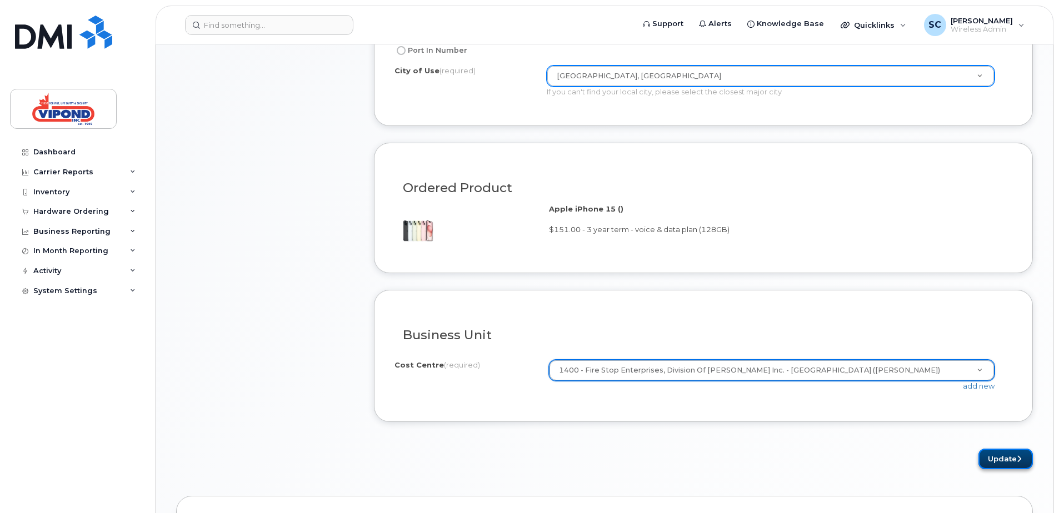
click at [1008, 459] on button "Update" at bounding box center [1005, 459] width 54 height 21
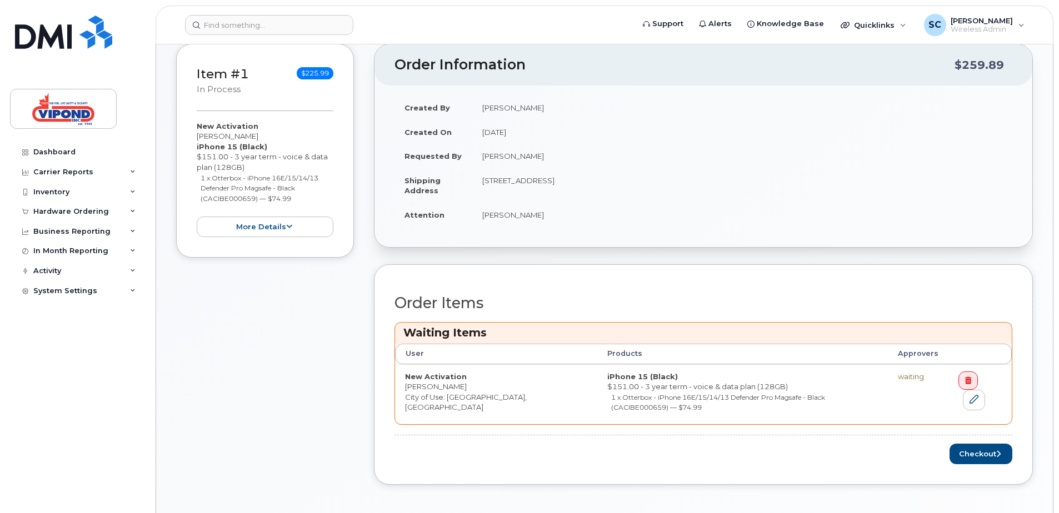
scroll to position [222, 0]
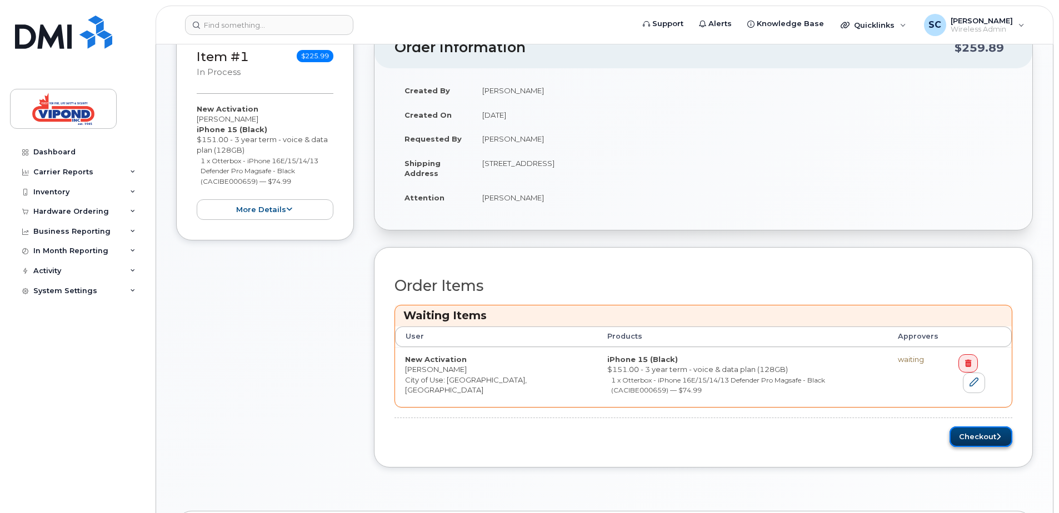
click at [973, 427] on button "Checkout" at bounding box center [981, 437] width 63 height 21
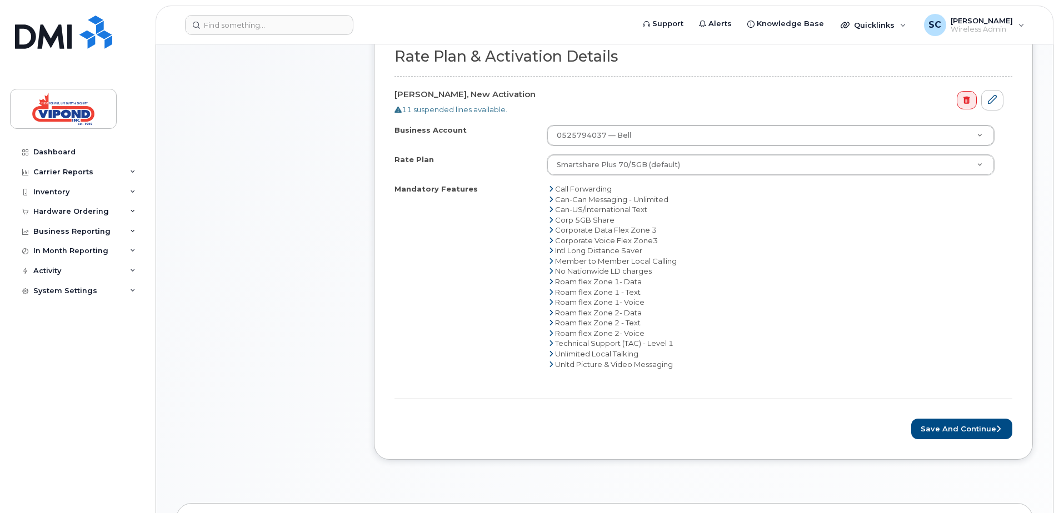
scroll to position [389, 0]
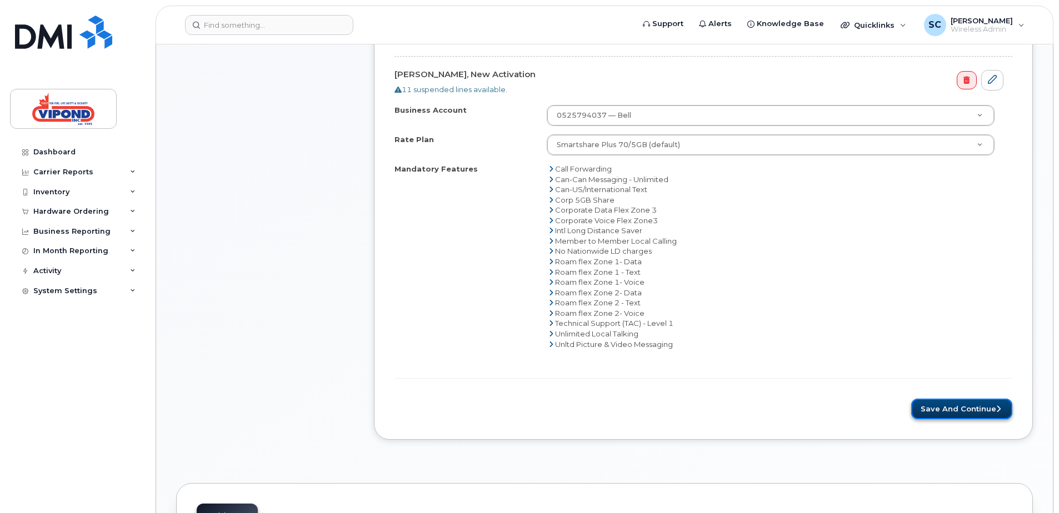
click at [951, 410] on button "Save and Continue" at bounding box center [961, 409] width 101 height 21
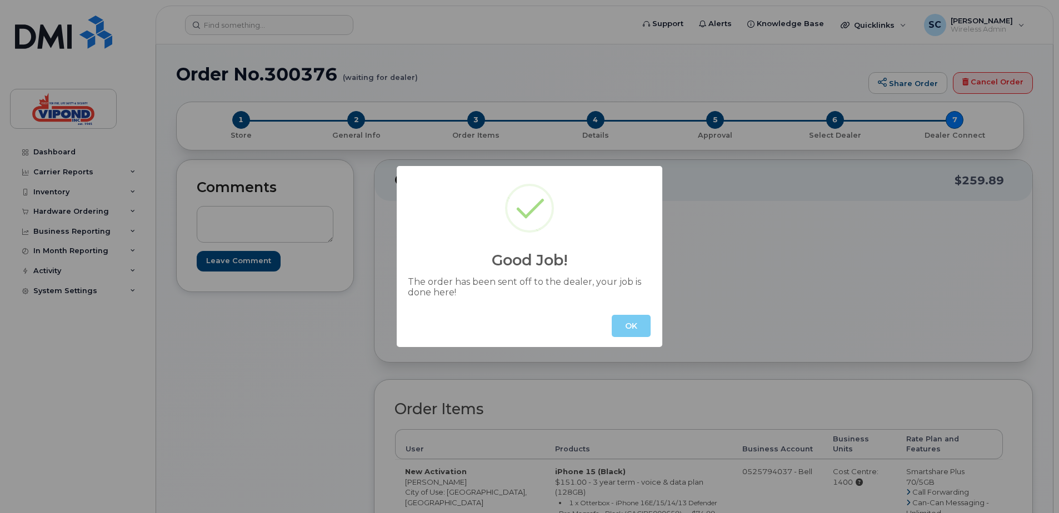
click at [628, 324] on button "OK" at bounding box center [631, 326] width 39 height 22
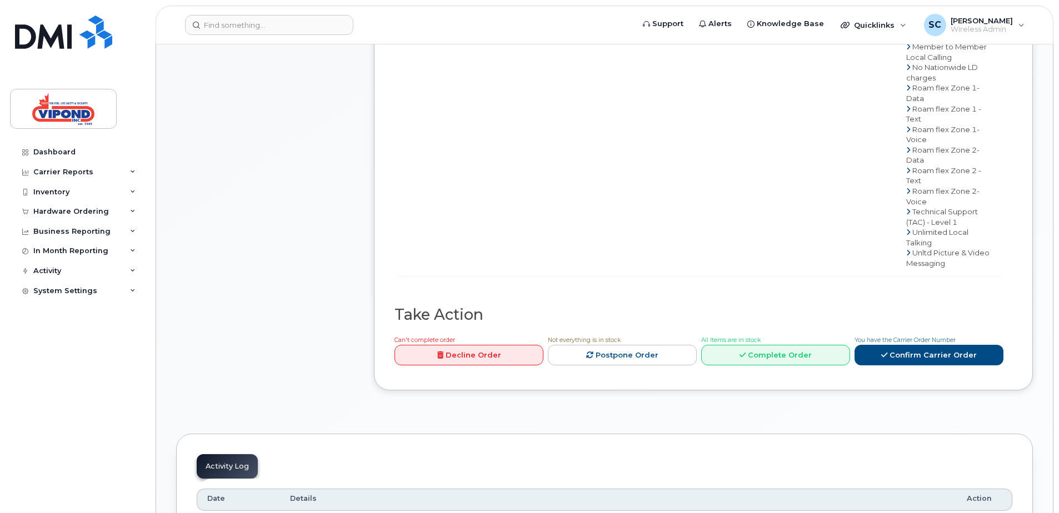
scroll to position [406, 0]
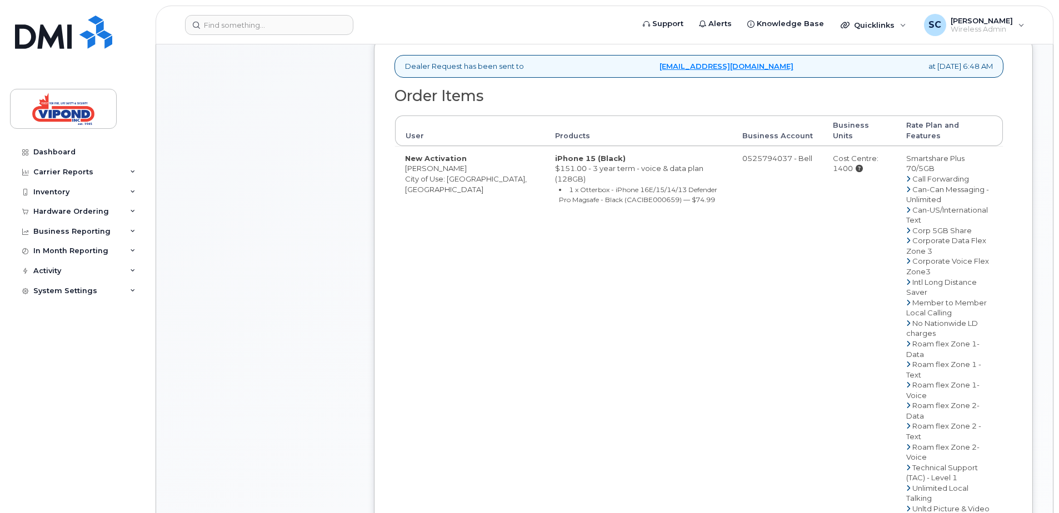
scroll to position [389, 0]
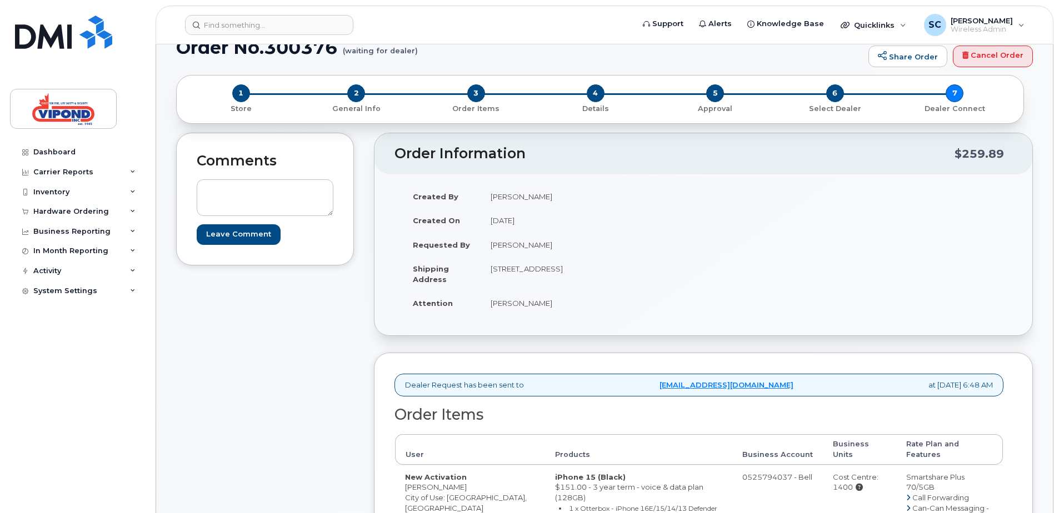
scroll to position [0, 0]
